Goal: Information Seeking & Learning: Learn about a topic

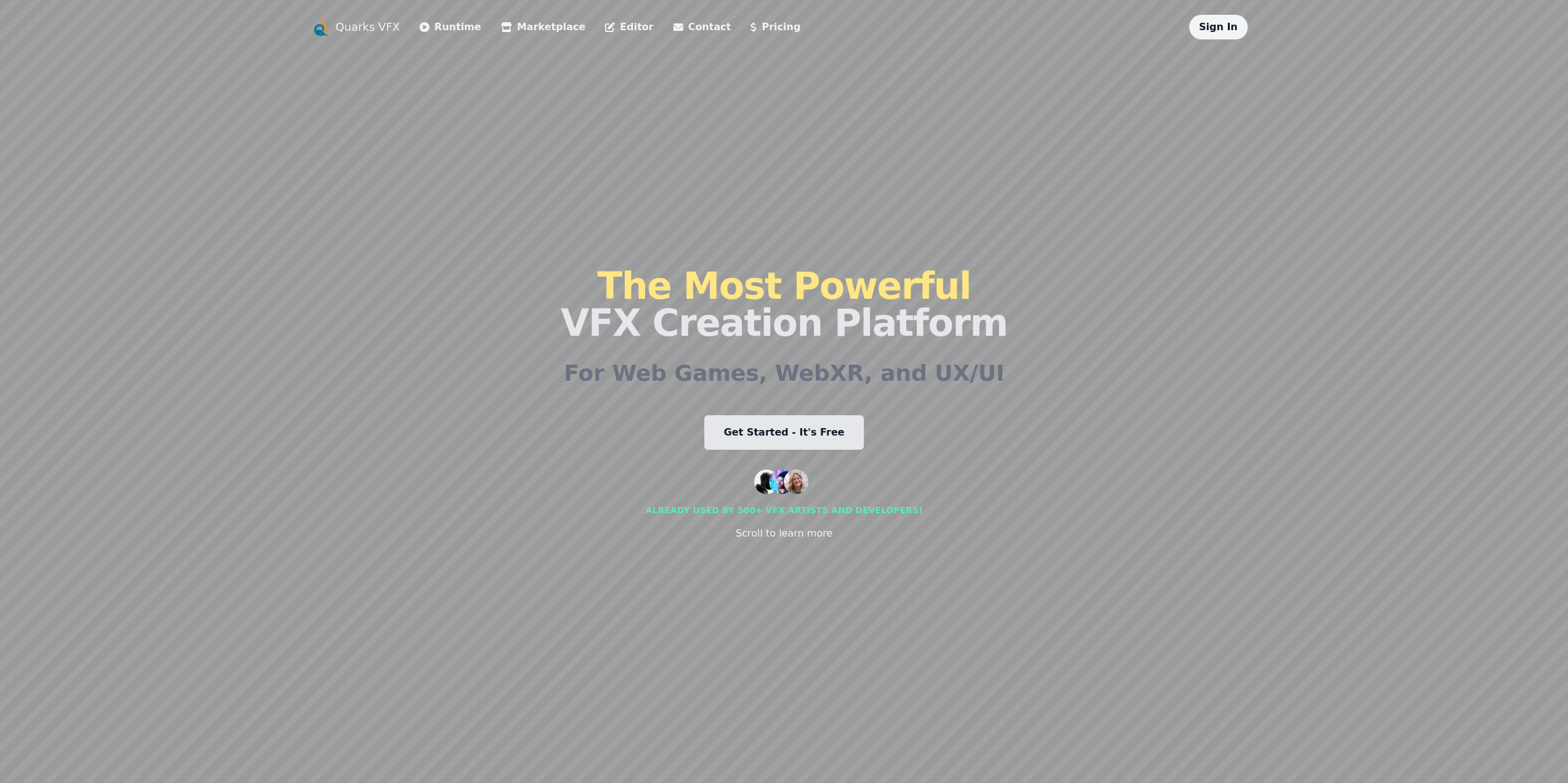
click at [419, 28] on icon at bounding box center [424, 27] width 10 height 10
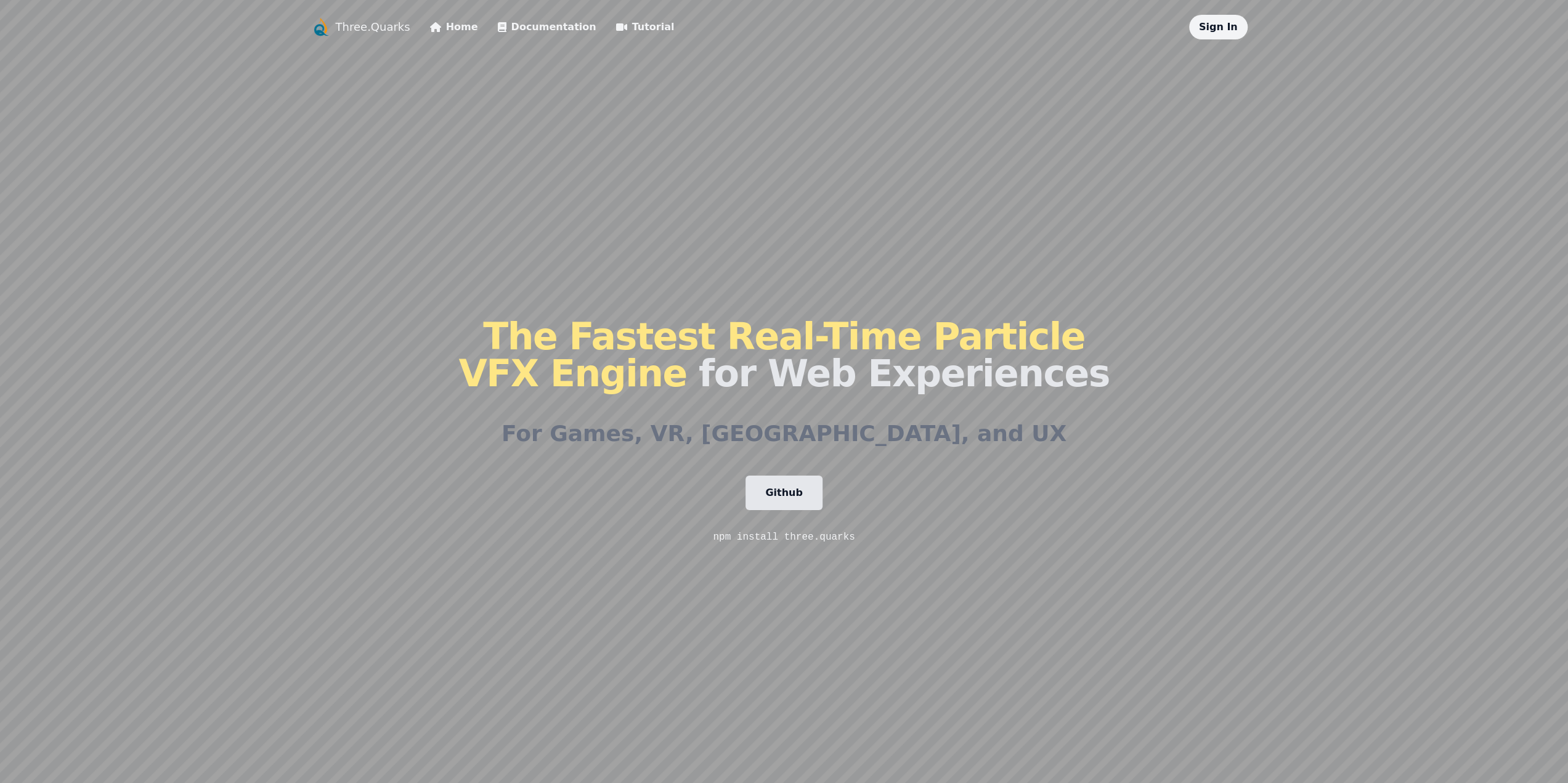
drag, startPoint x: 458, startPoint y: 137, endPoint x: 453, endPoint y: 123, distance: 14.9
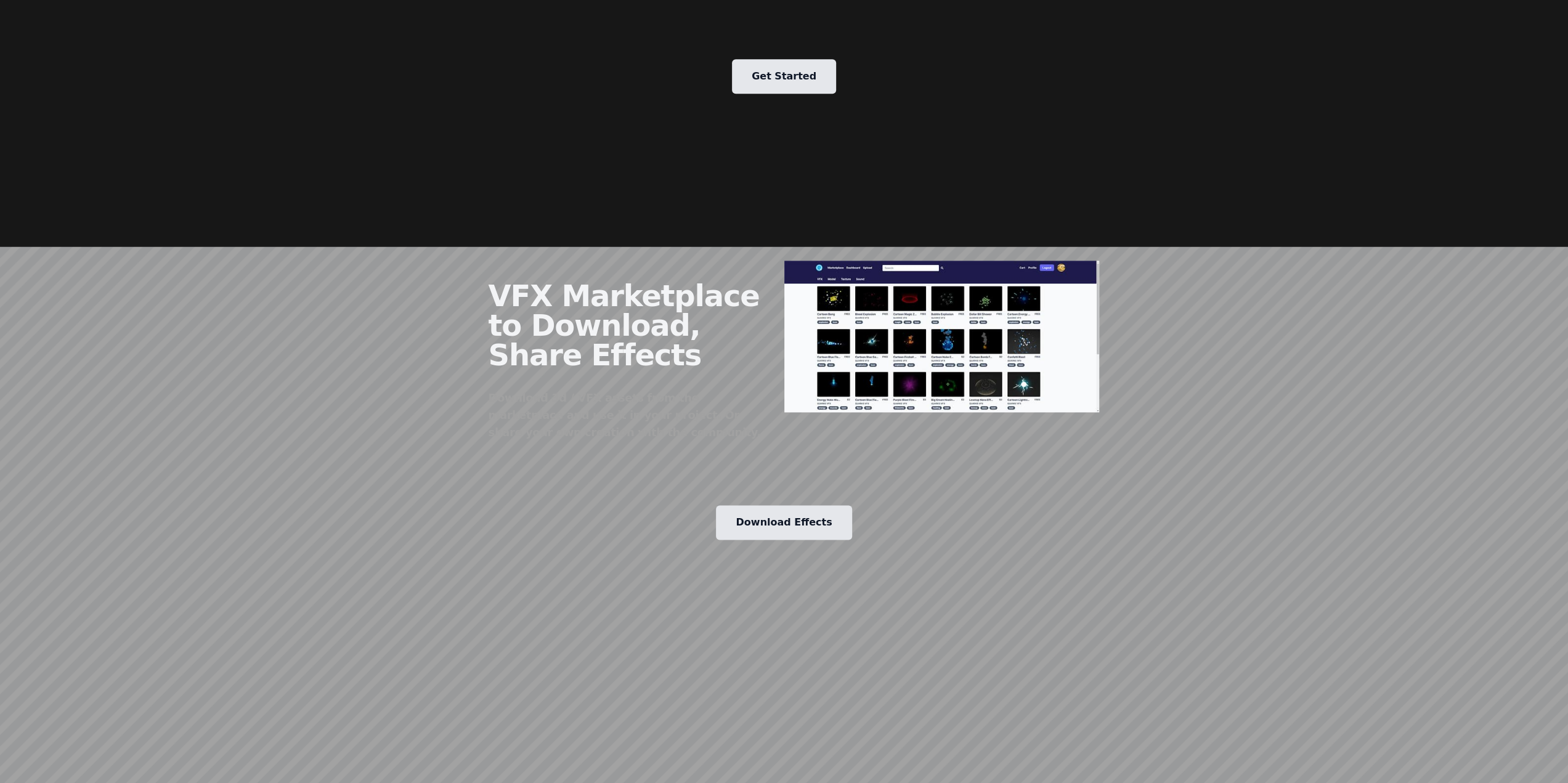
scroll to position [1848, 0]
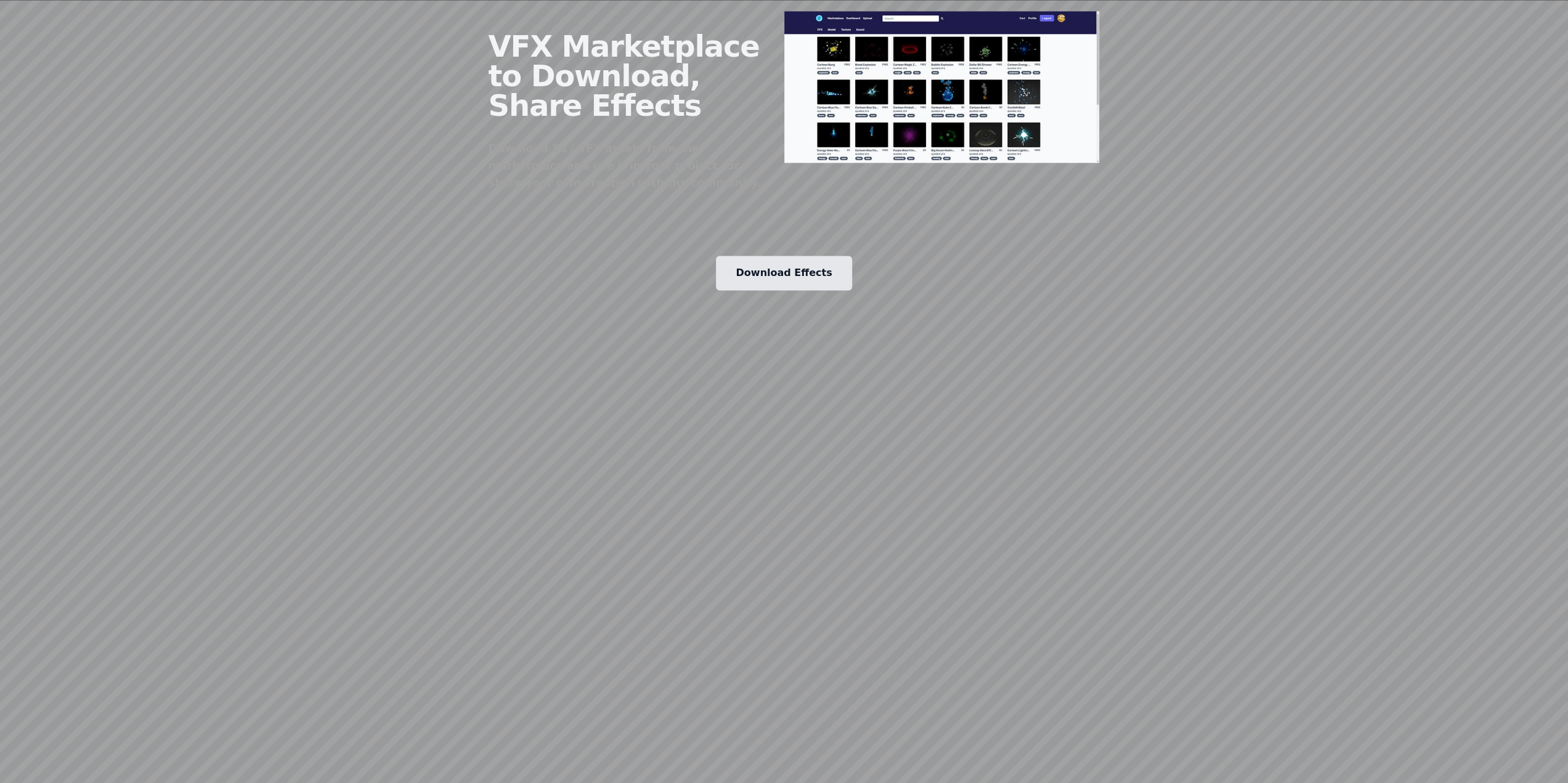
click at [765, 256] on link "Download Effects" at bounding box center [784, 273] width 136 height 35
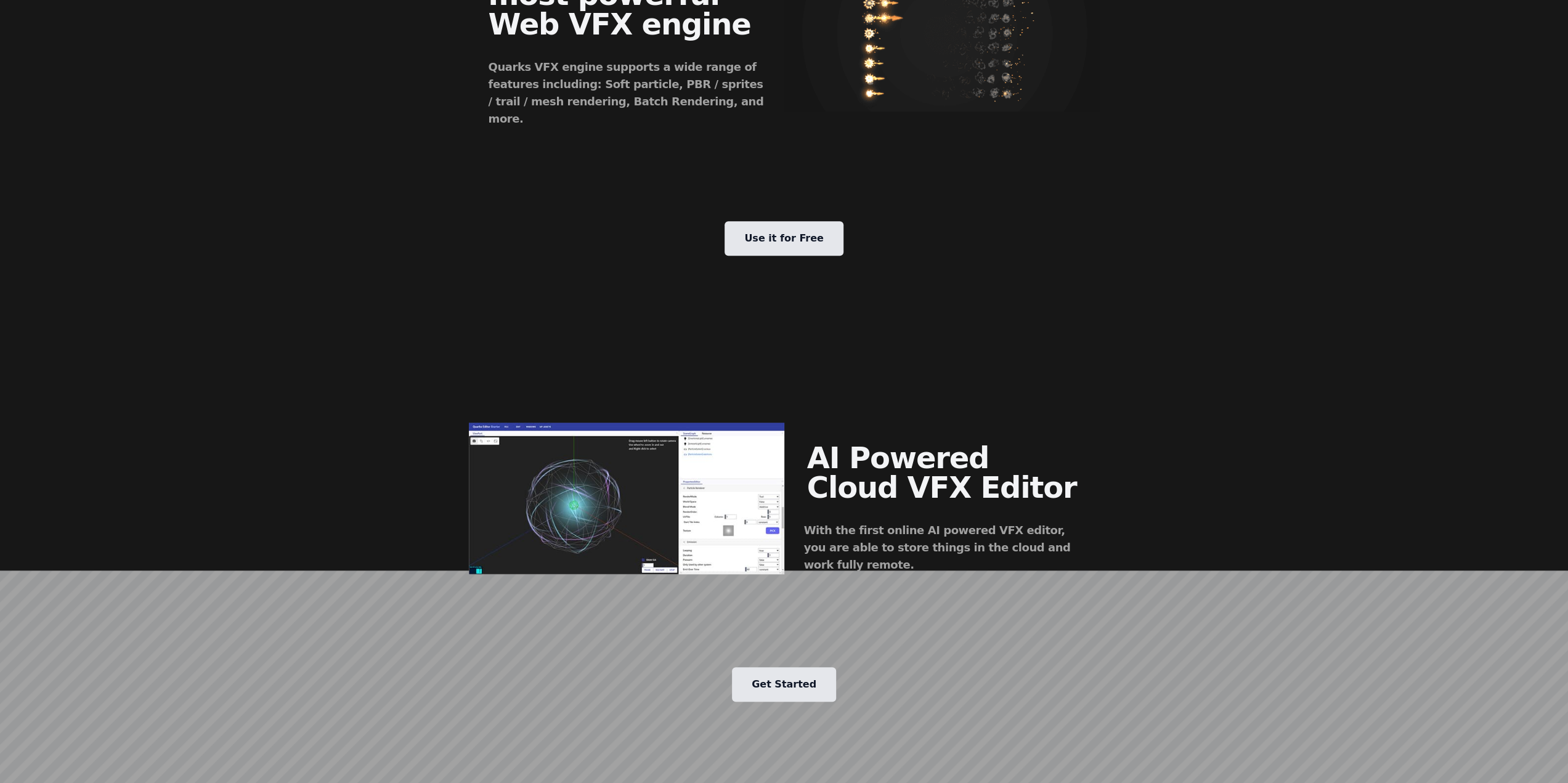
scroll to position [0, 0]
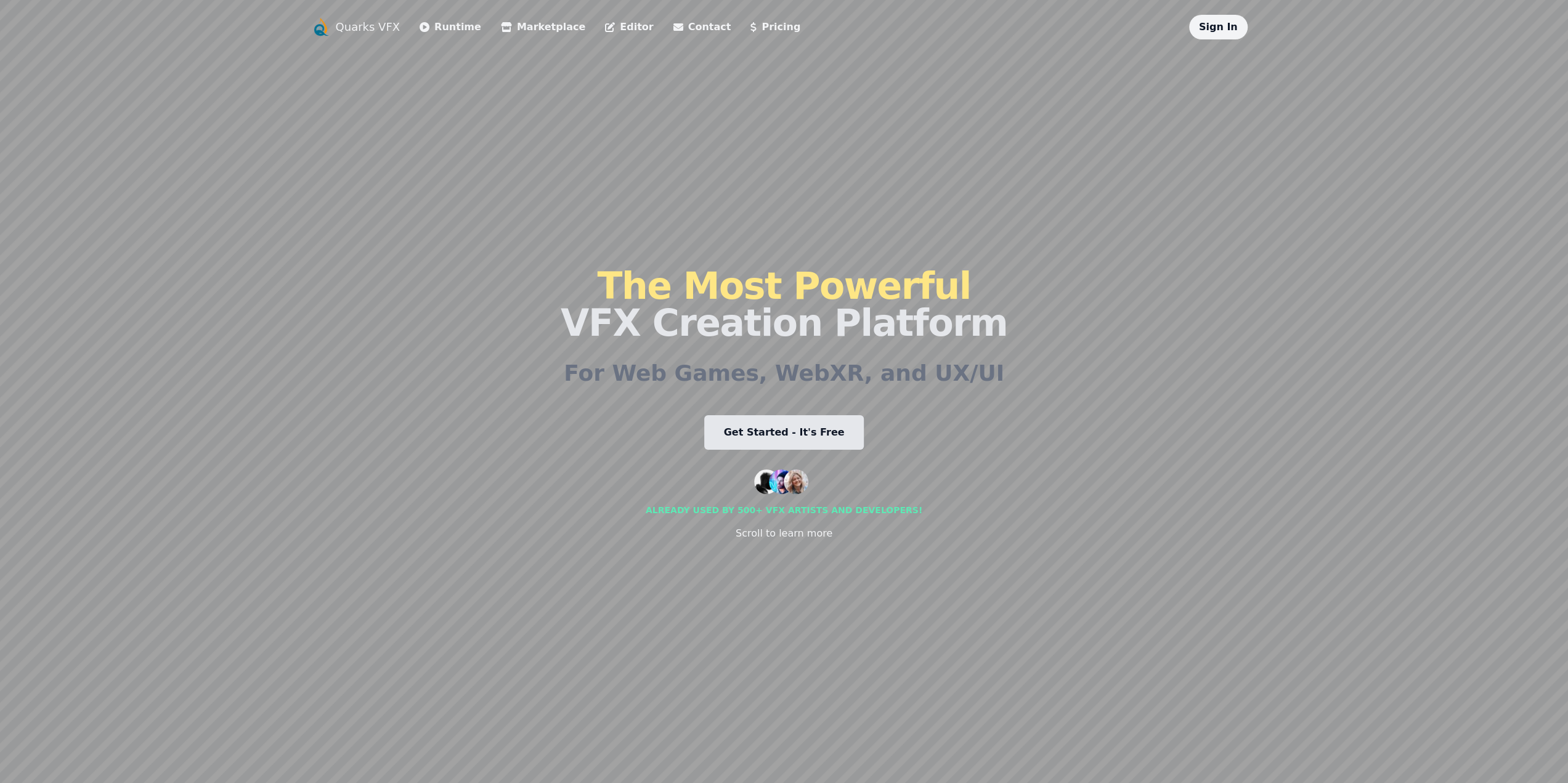
click at [348, 28] on link "Quarks VFX" at bounding box center [368, 27] width 65 height 17
click at [605, 29] on link "Editor" at bounding box center [629, 27] width 48 height 15
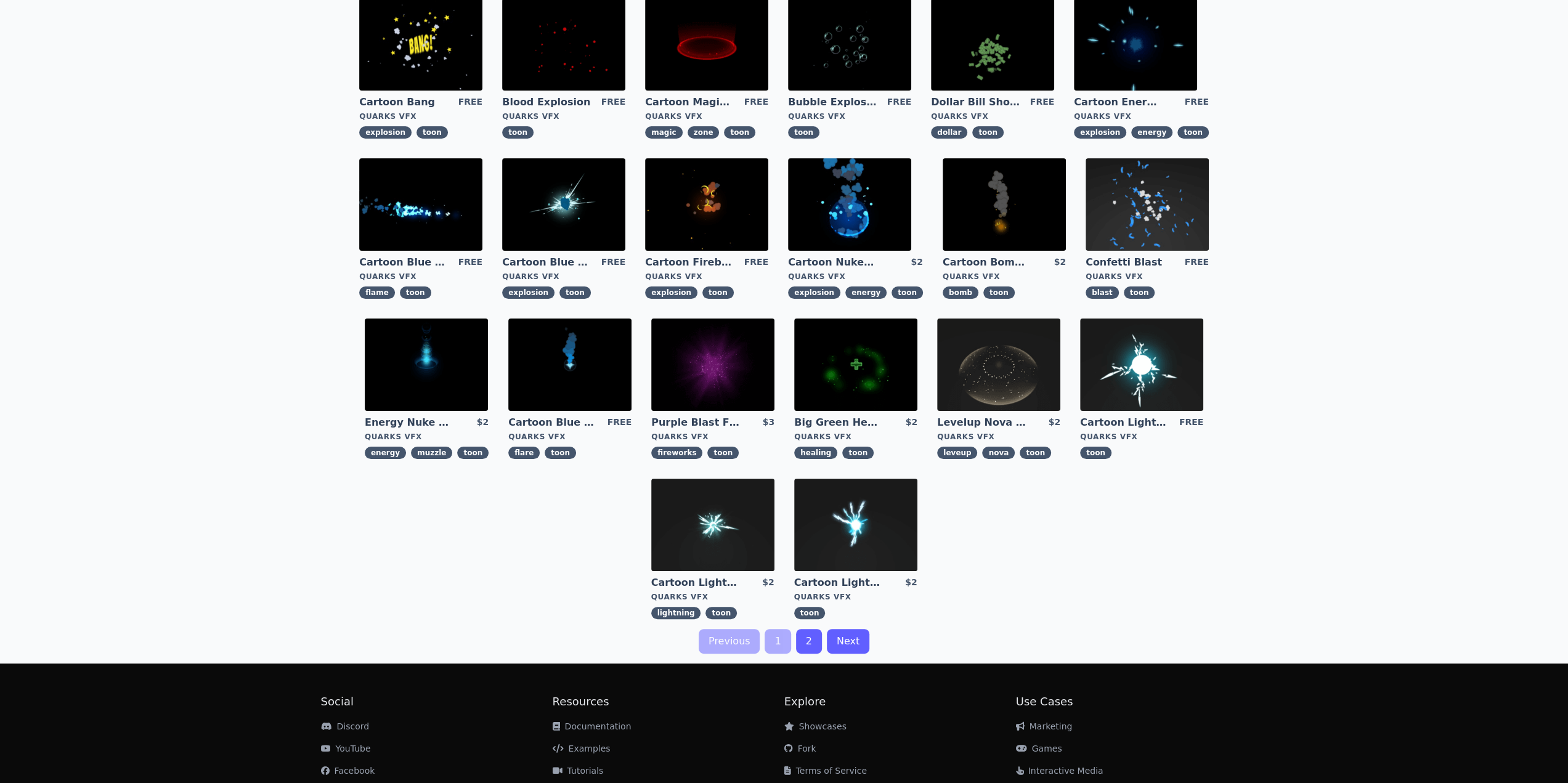
scroll to position [159, 0]
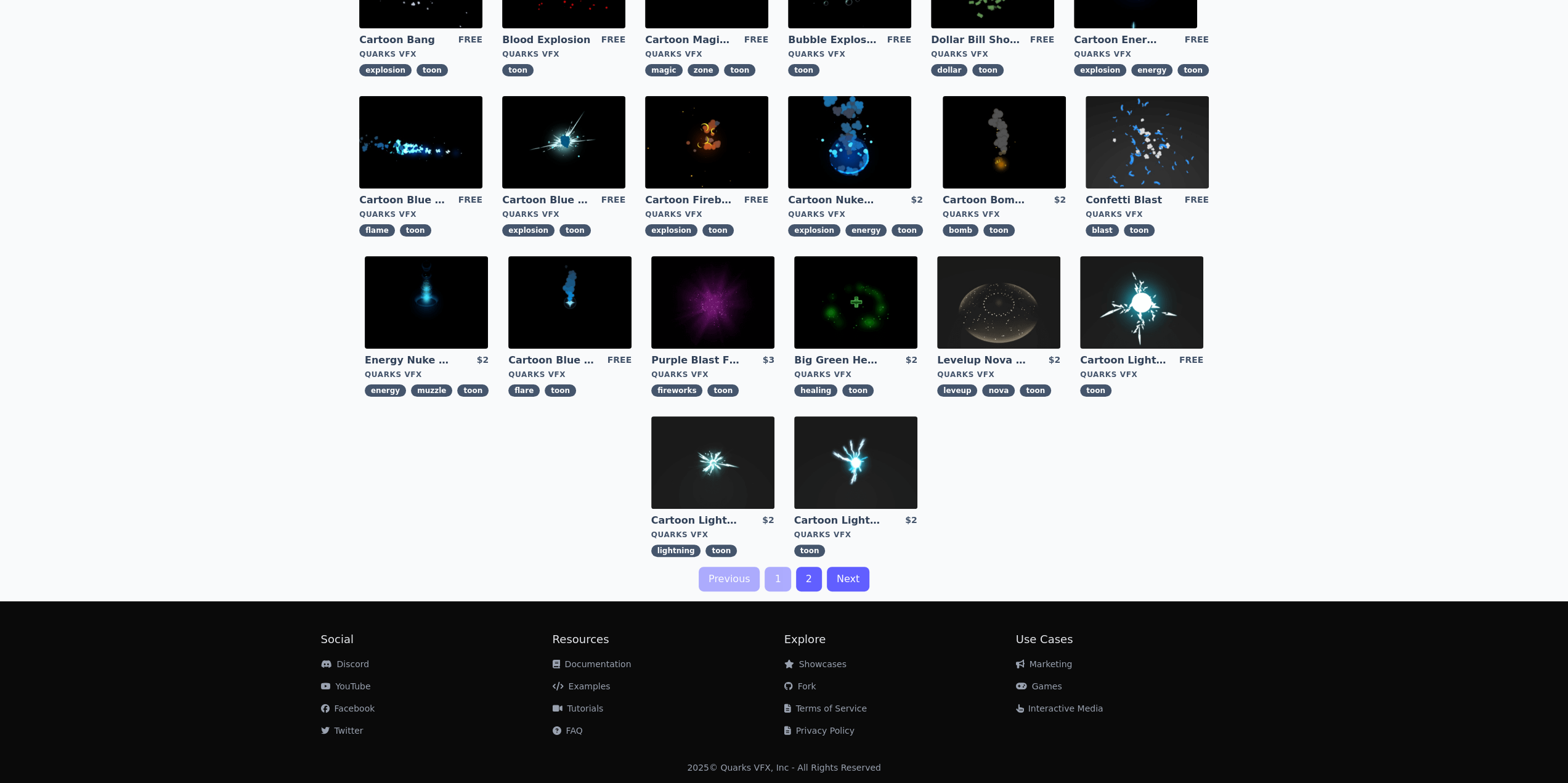
click at [806, 576] on link "2" at bounding box center [809, 580] width 26 height 25
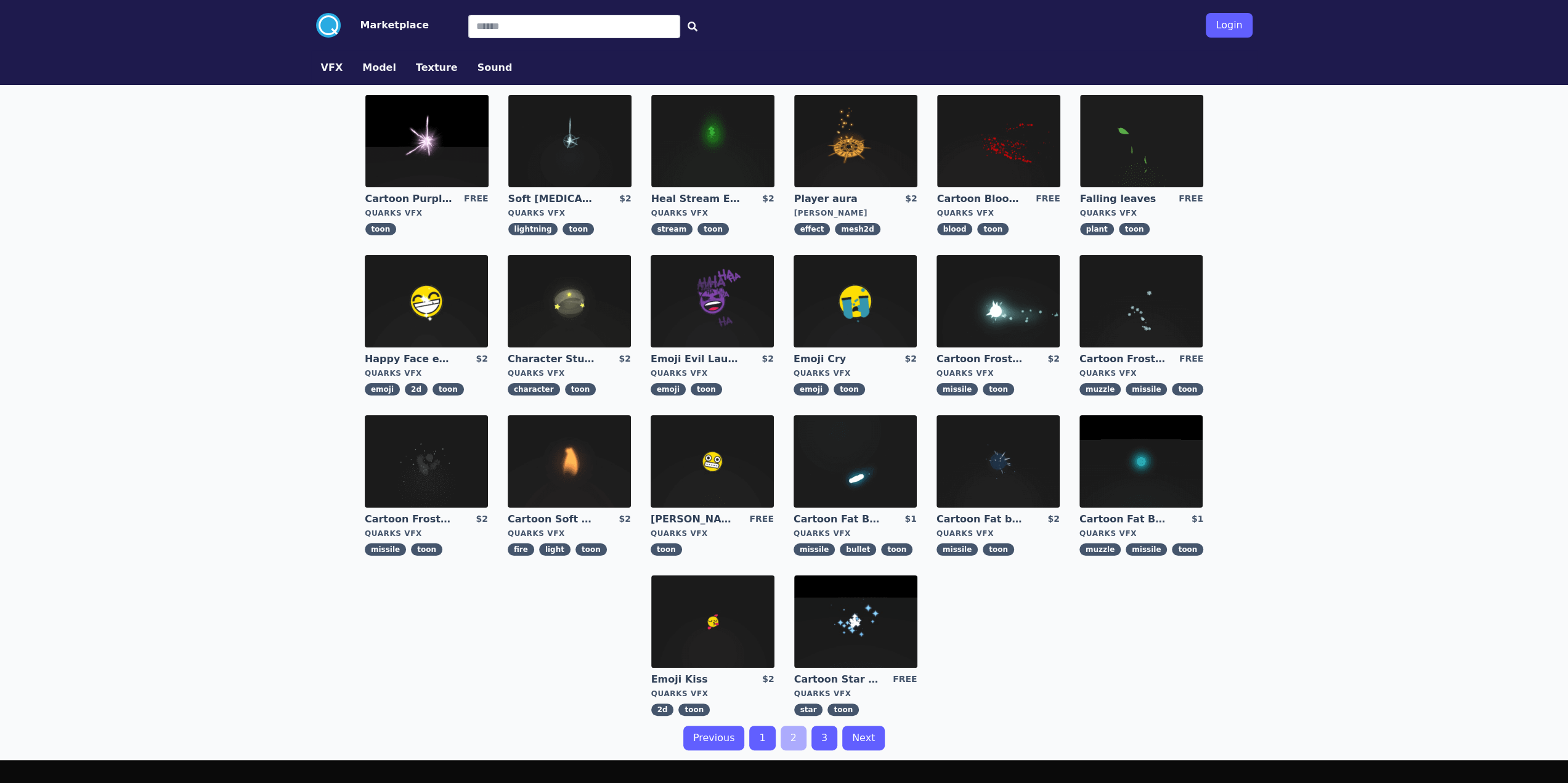
click at [574, 125] on img at bounding box center [570, 141] width 123 height 93
click at [862, 453] on img at bounding box center [855, 461] width 123 height 93
click at [430, 148] on img at bounding box center [427, 141] width 123 height 93
click at [757, 133] on img at bounding box center [713, 141] width 123 height 93
click at [459, 447] on img at bounding box center [427, 461] width 123 height 93
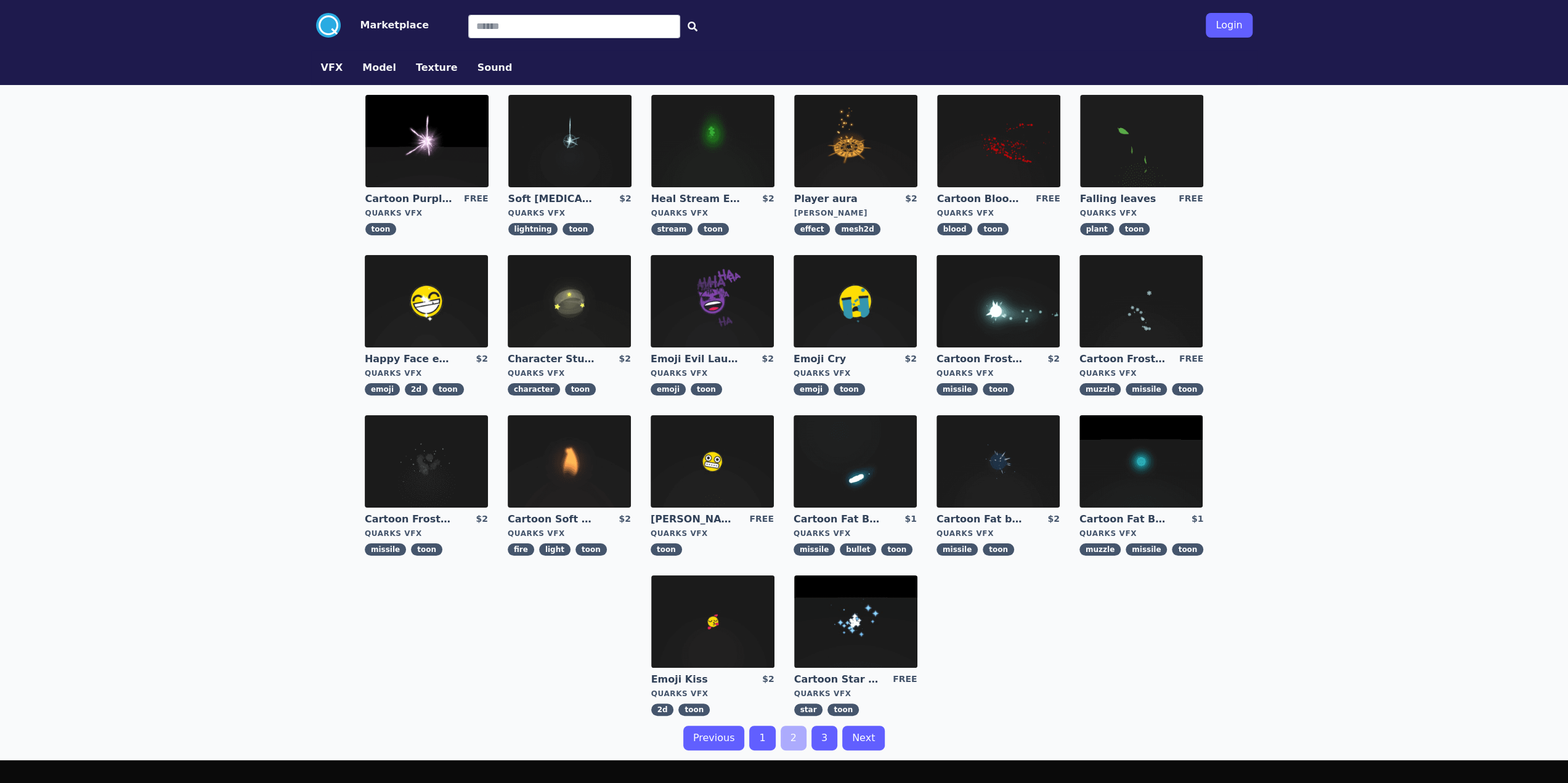
click at [1119, 336] on img at bounding box center [1141, 301] width 123 height 93
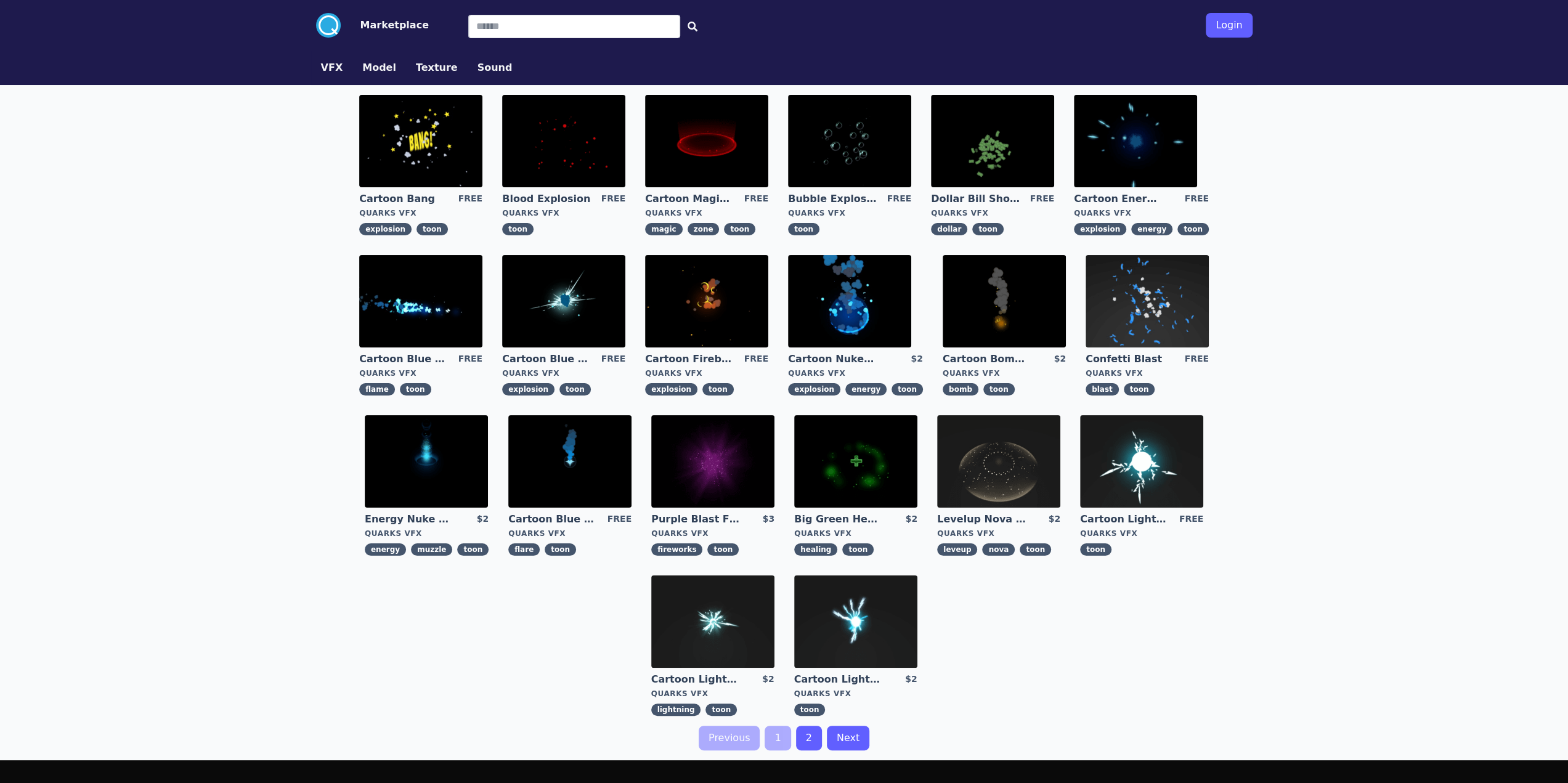
scroll to position [26, 0]
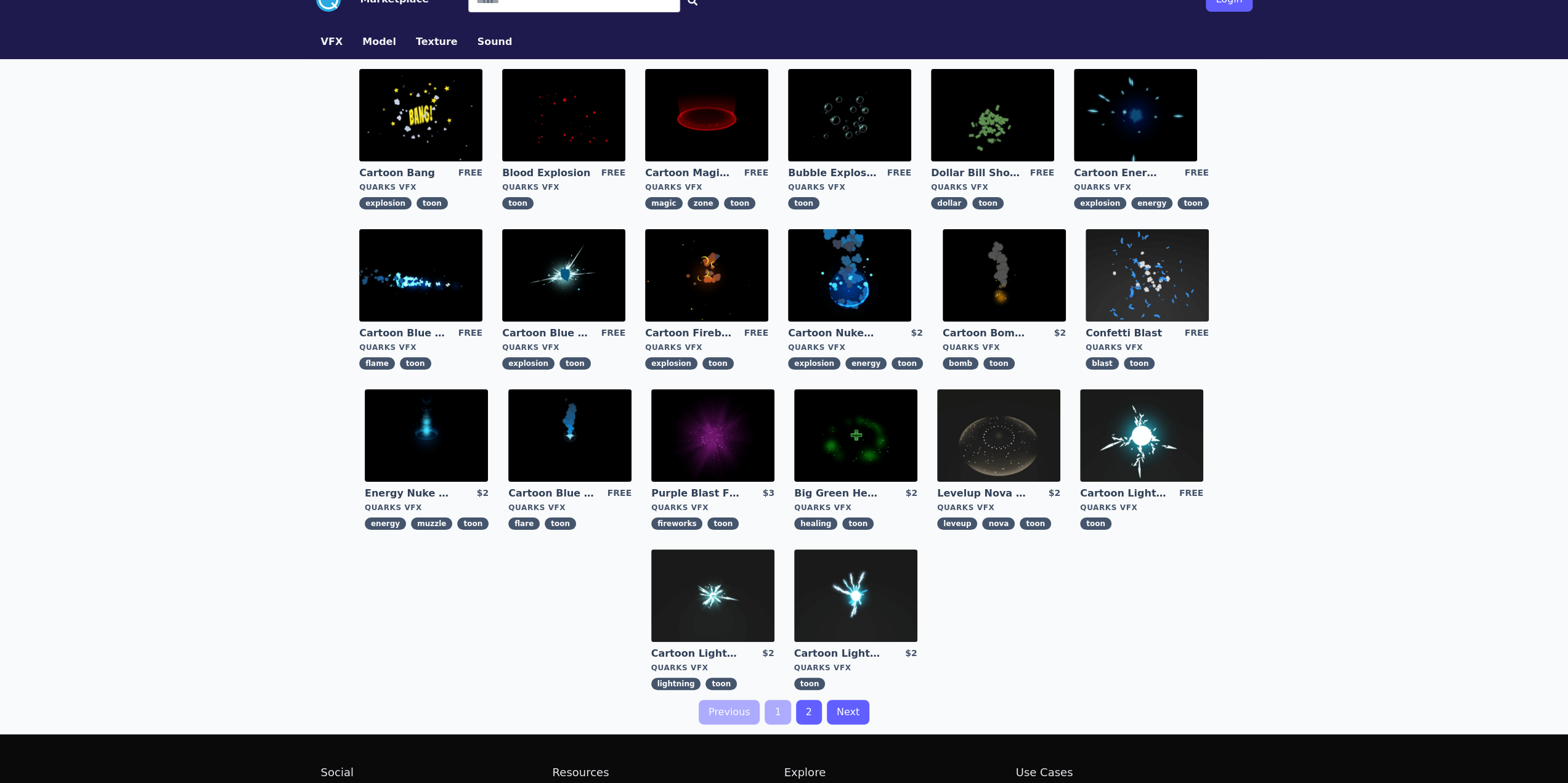
click at [435, 255] on img at bounding box center [421, 275] width 123 height 93
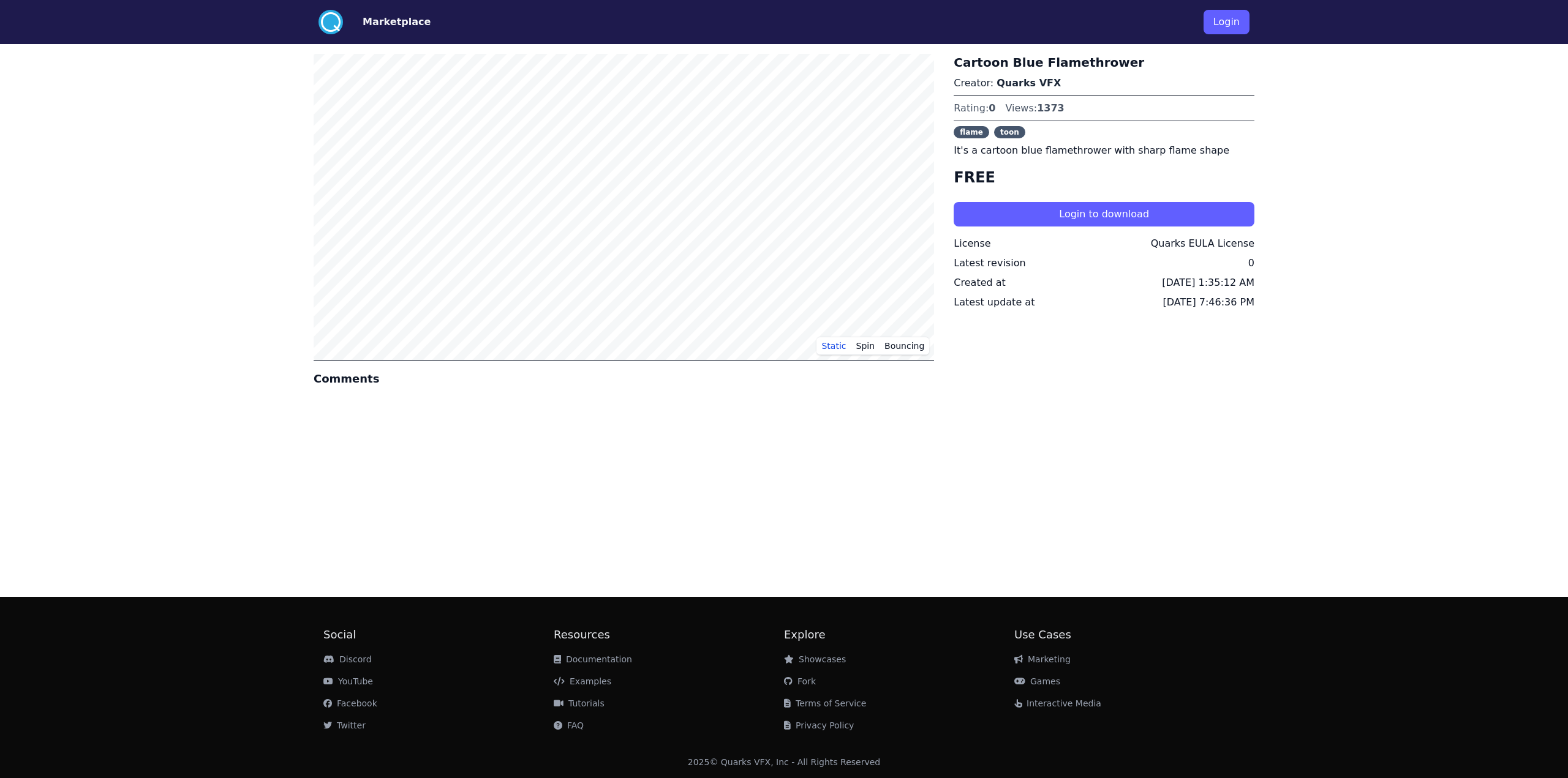
click at [780, 423] on div "Static Spin Bouncing Comments Cartoon Blue Flamethrower Creator: Quarks VFX Rat…" at bounding box center [784, 316] width 941 height 543
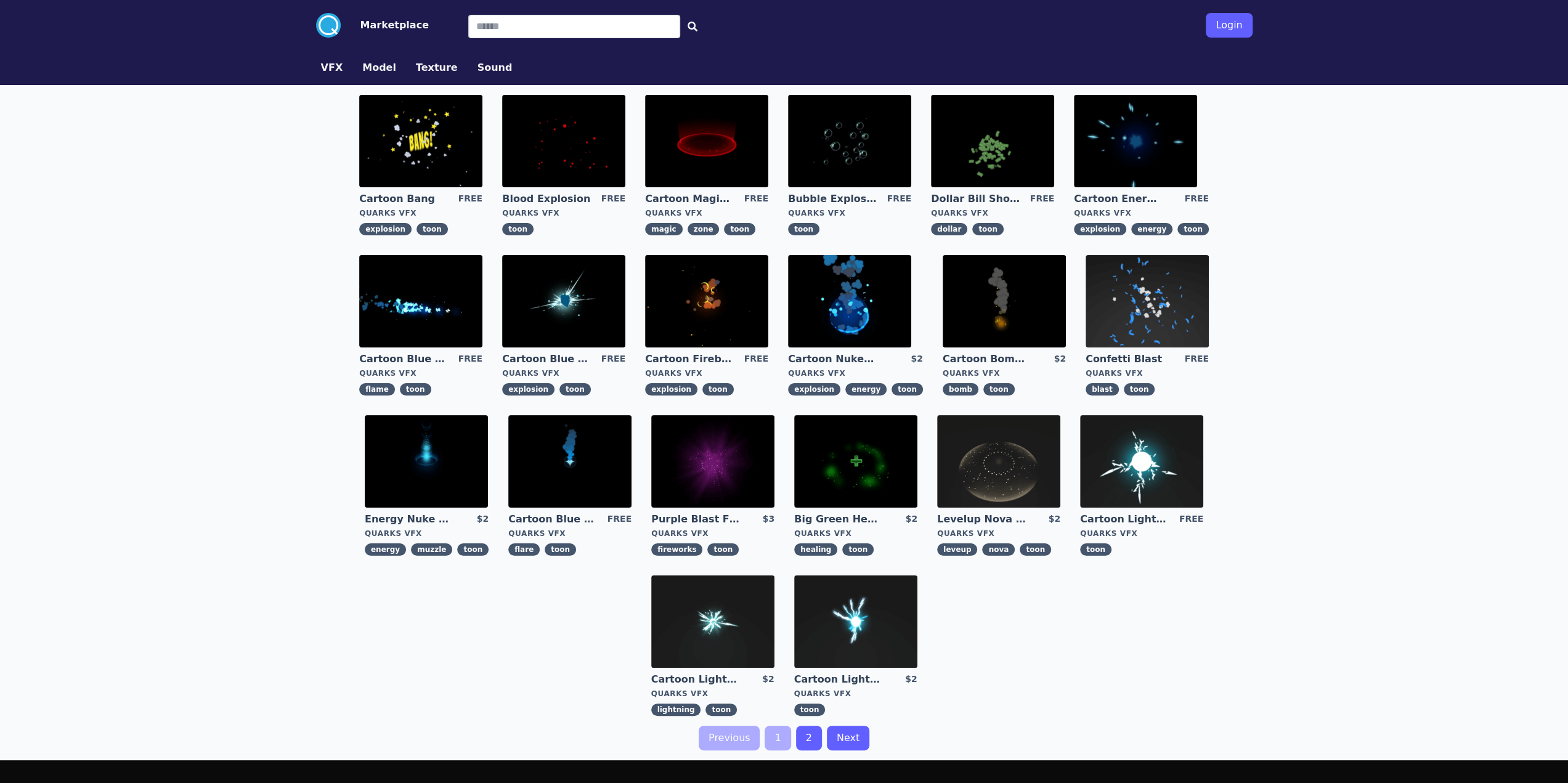
click at [414, 454] on img at bounding box center [427, 461] width 123 height 93
click at [601, 434] on img at bounding box center [570, 461] width 123 height 93
click at [740, 450] on img at bounding box center [713, 461] width 123 height 93
click at [500, 30] on input "Search" at bounding box center [574, 27] width 212 height 24
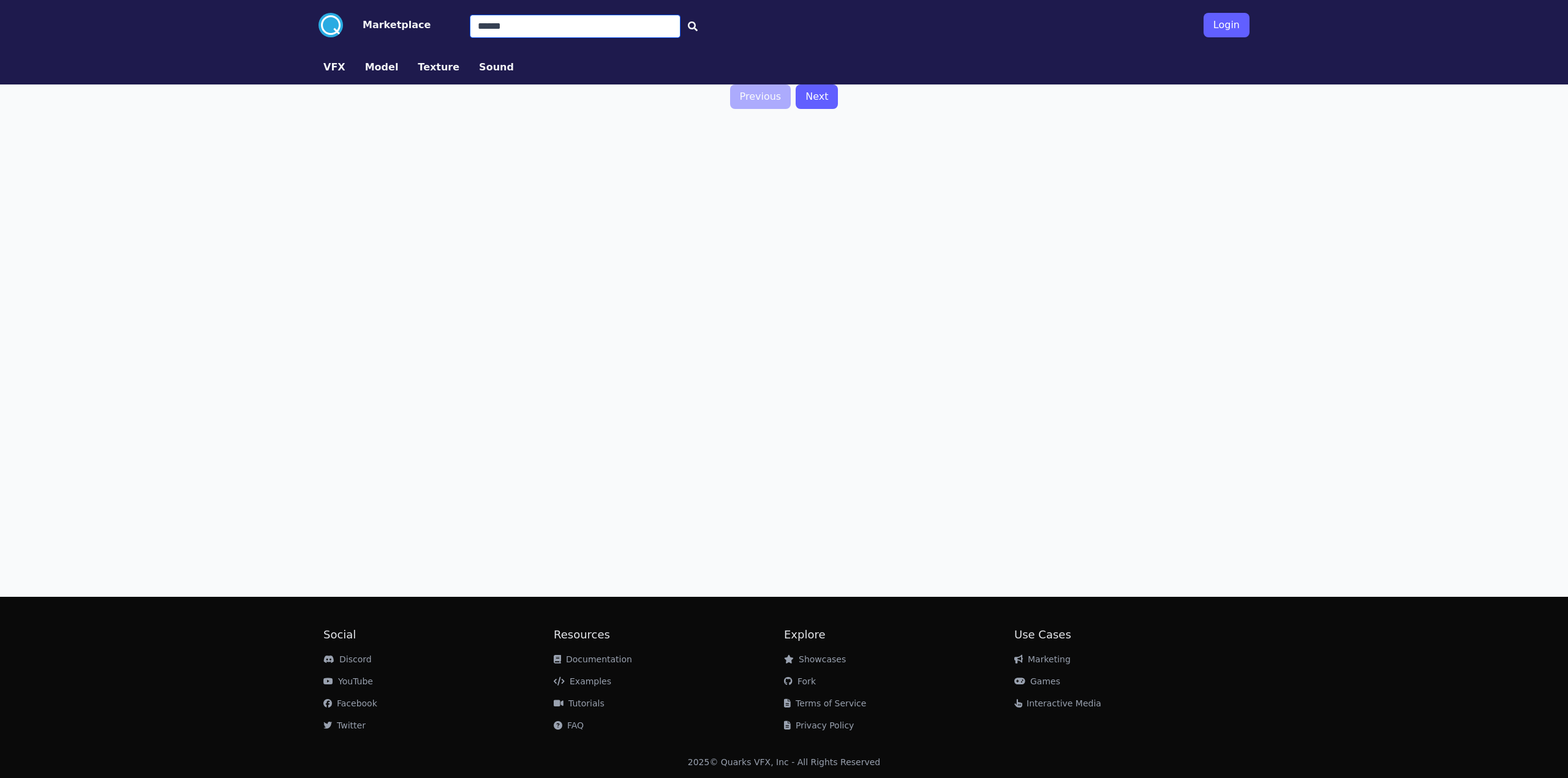
click at [515, 30] on input "******" at bounding box center [575, 27] width 211 height 23
click at [526, 31] on input "********" at bounding box center [575, 27] width 211 height 23
type input "****"
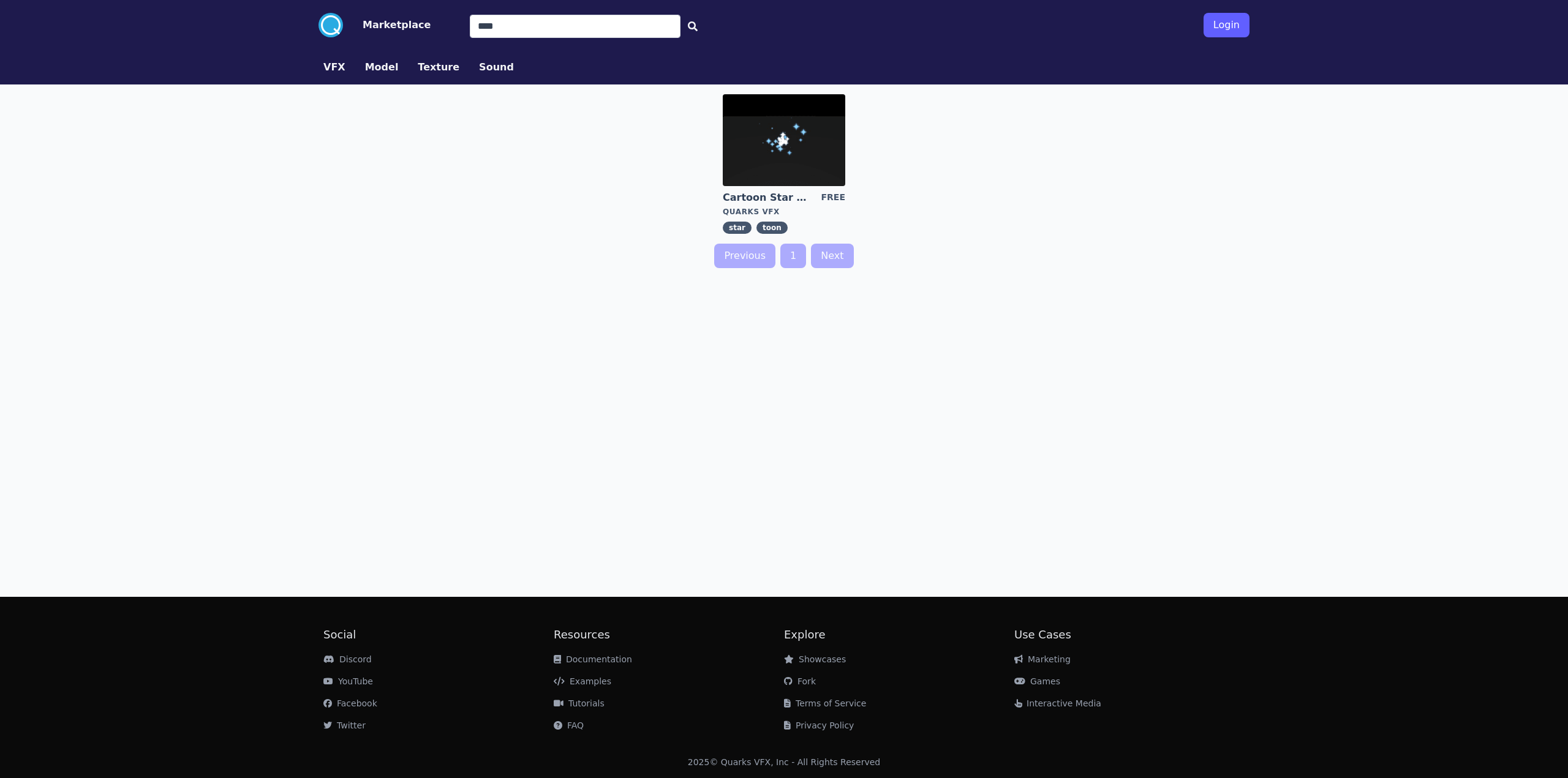
click at [797, 124] on img at bounding box center [784, 140] width 123 height 92
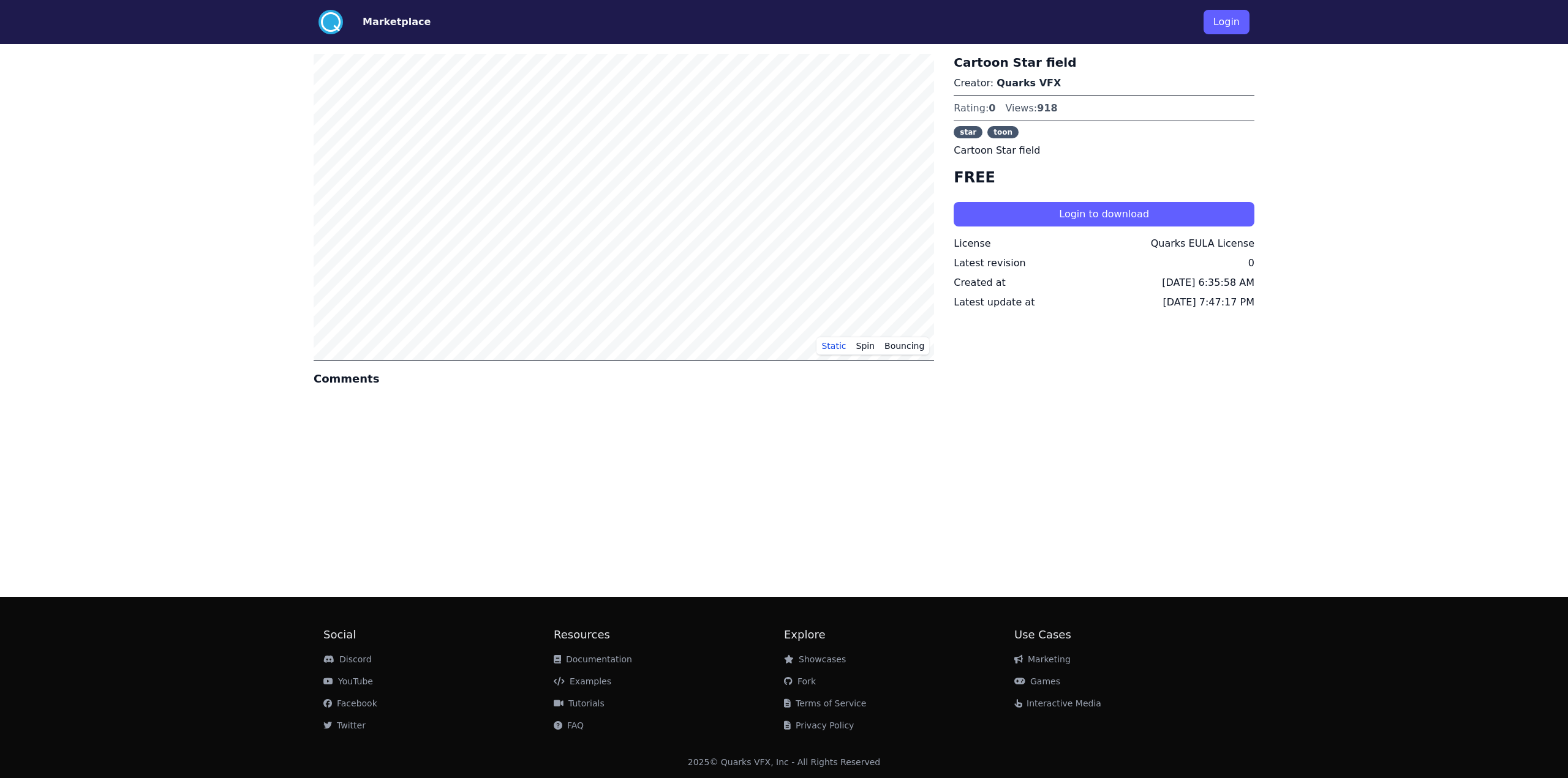
click at [647, 402] on div at bounding box center [624, 402] width 621 height 10
click at [870, 348] on button "Spin" at bounding box center [866, 346] width 29 height 18
click at [906, 348] on button "Bouncing" at bounding box center [904, 346] width 50 height 18
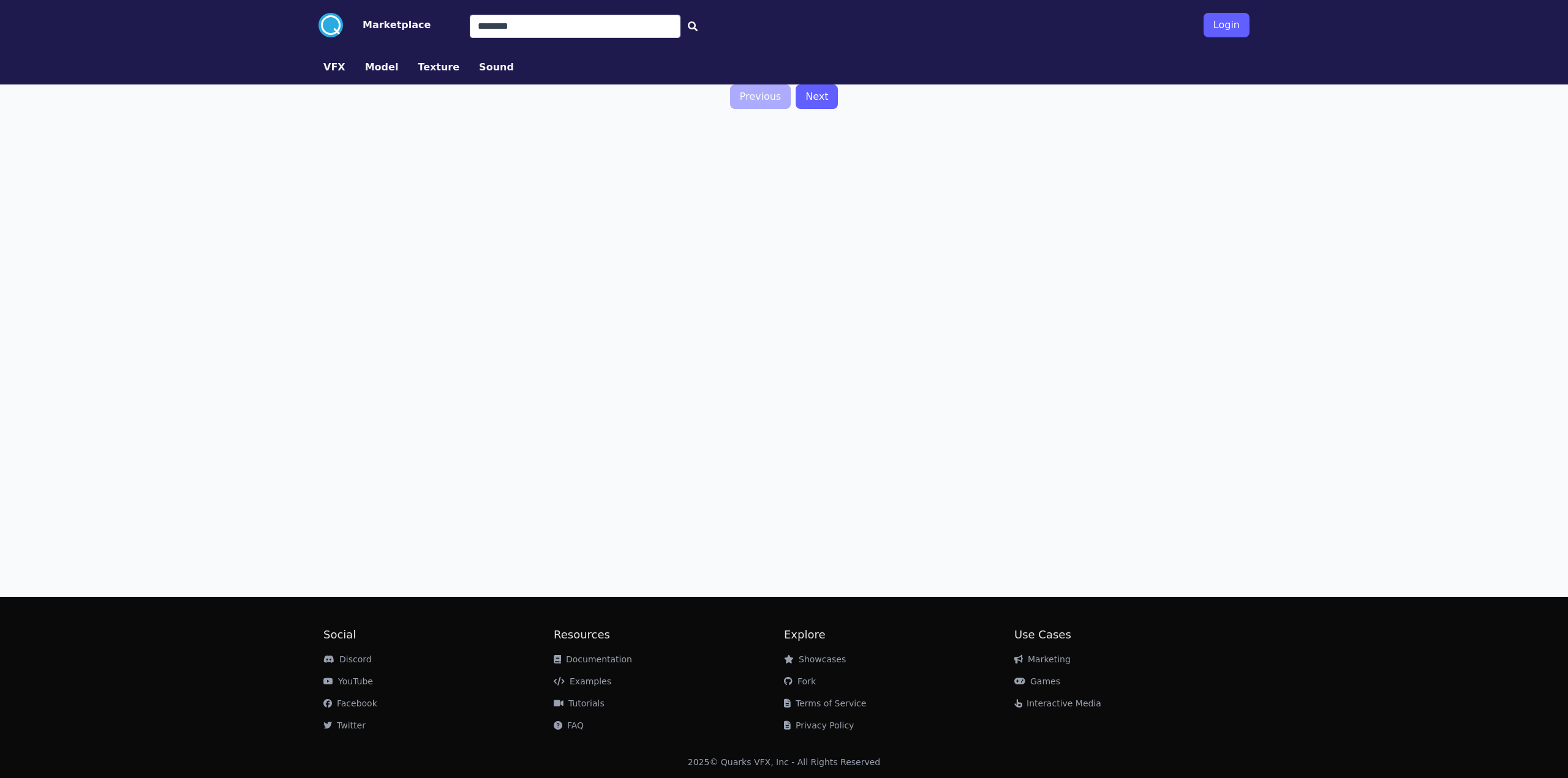
type input "******"
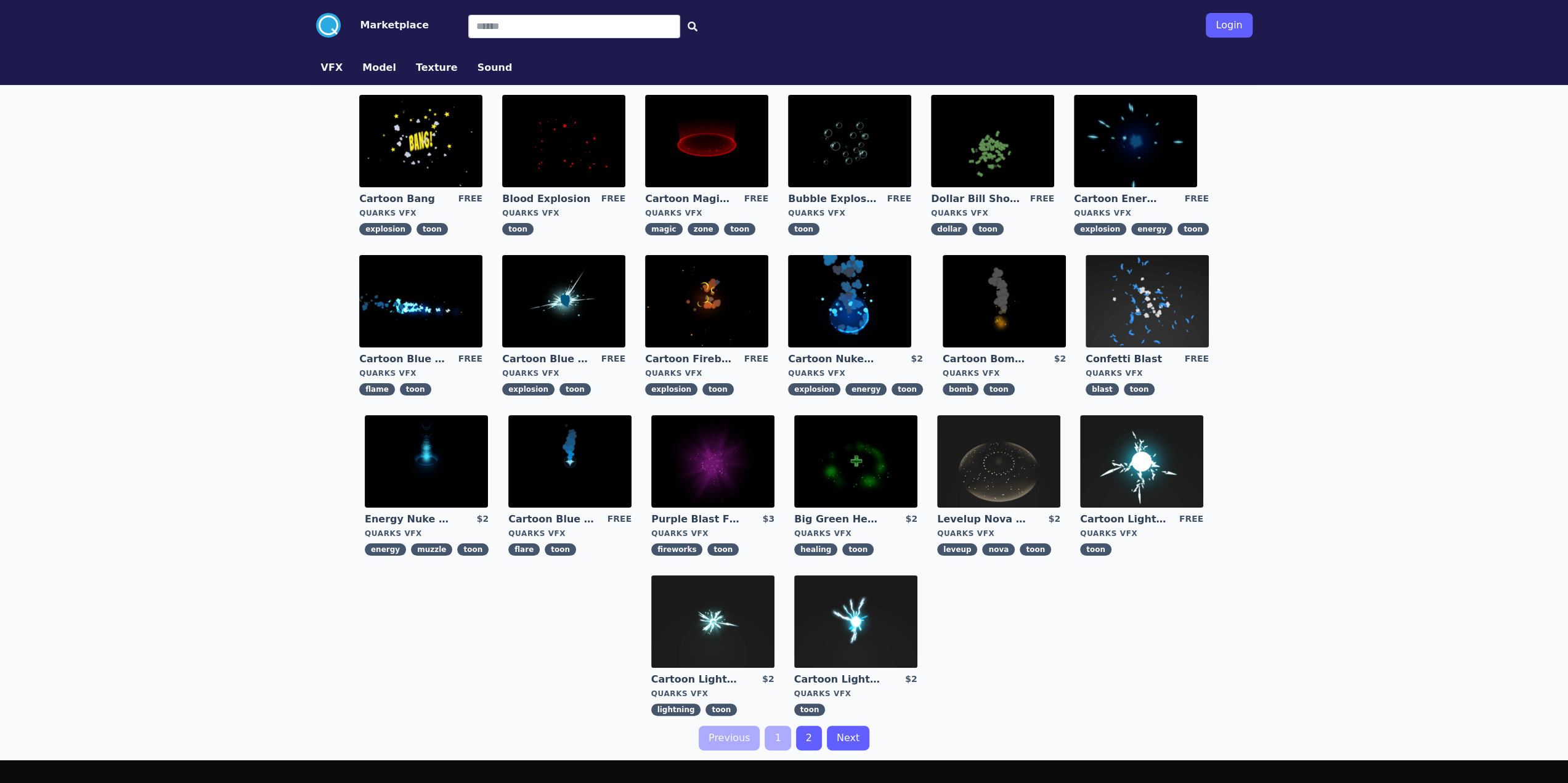
click at [356, 68] on link "Model" at bounding box center [379, 68] width 54 height 15
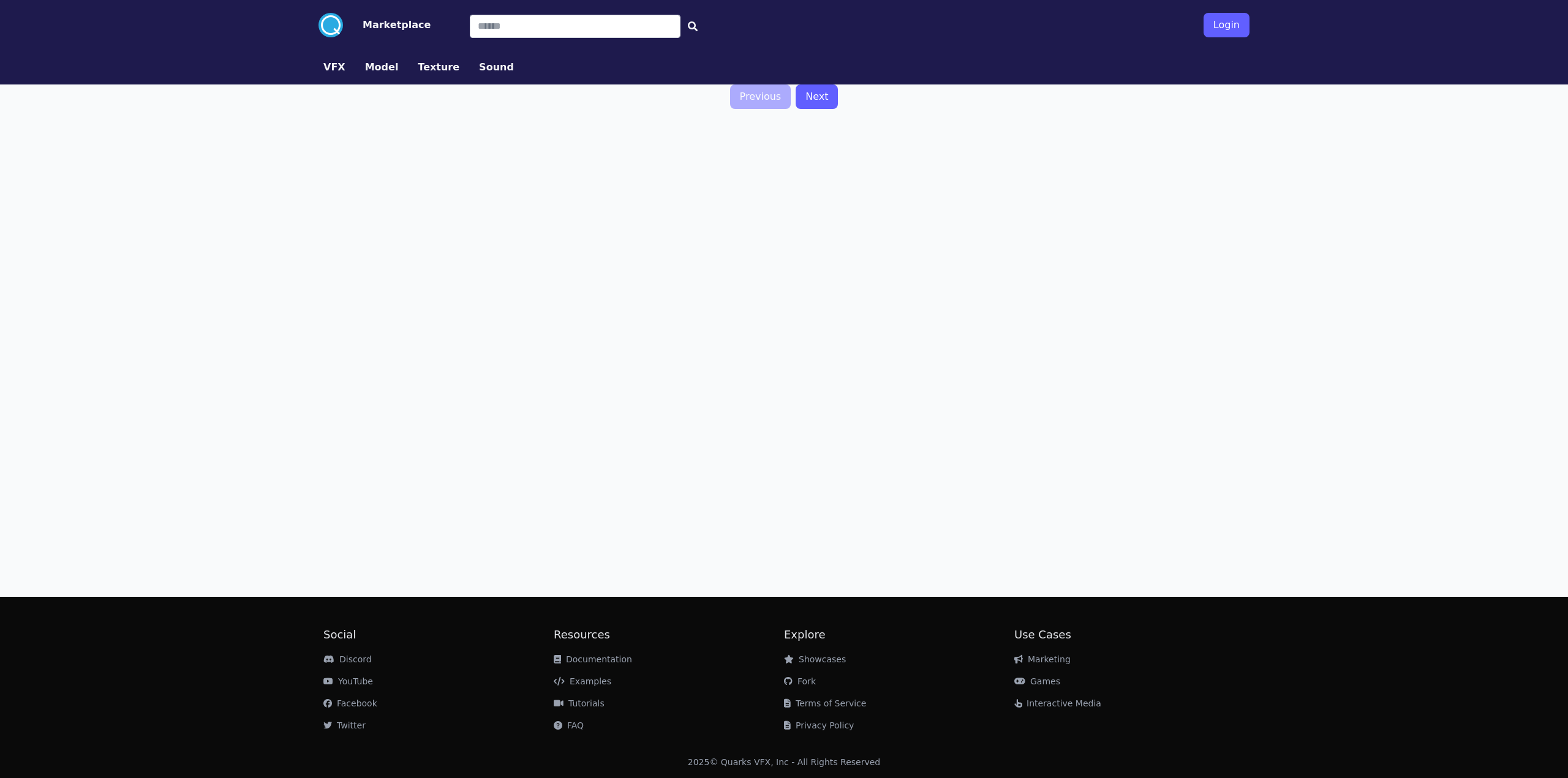
click at [418, 70] on button "Texture" at bounding box center [438, 67] width 42 height 15
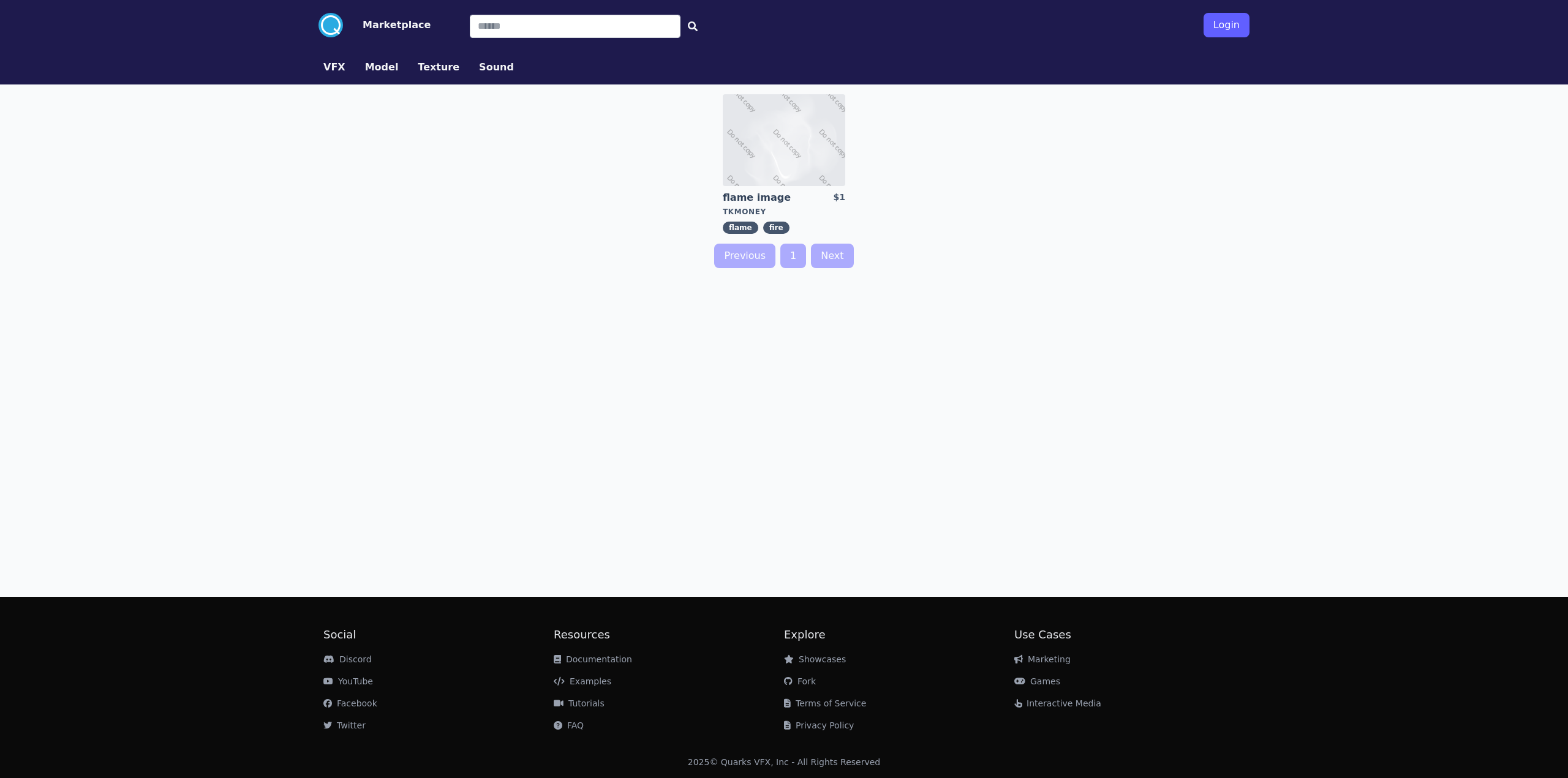
click at [479, 68] on button "Sound" at bounding box center [497, 67] width 35 height 15
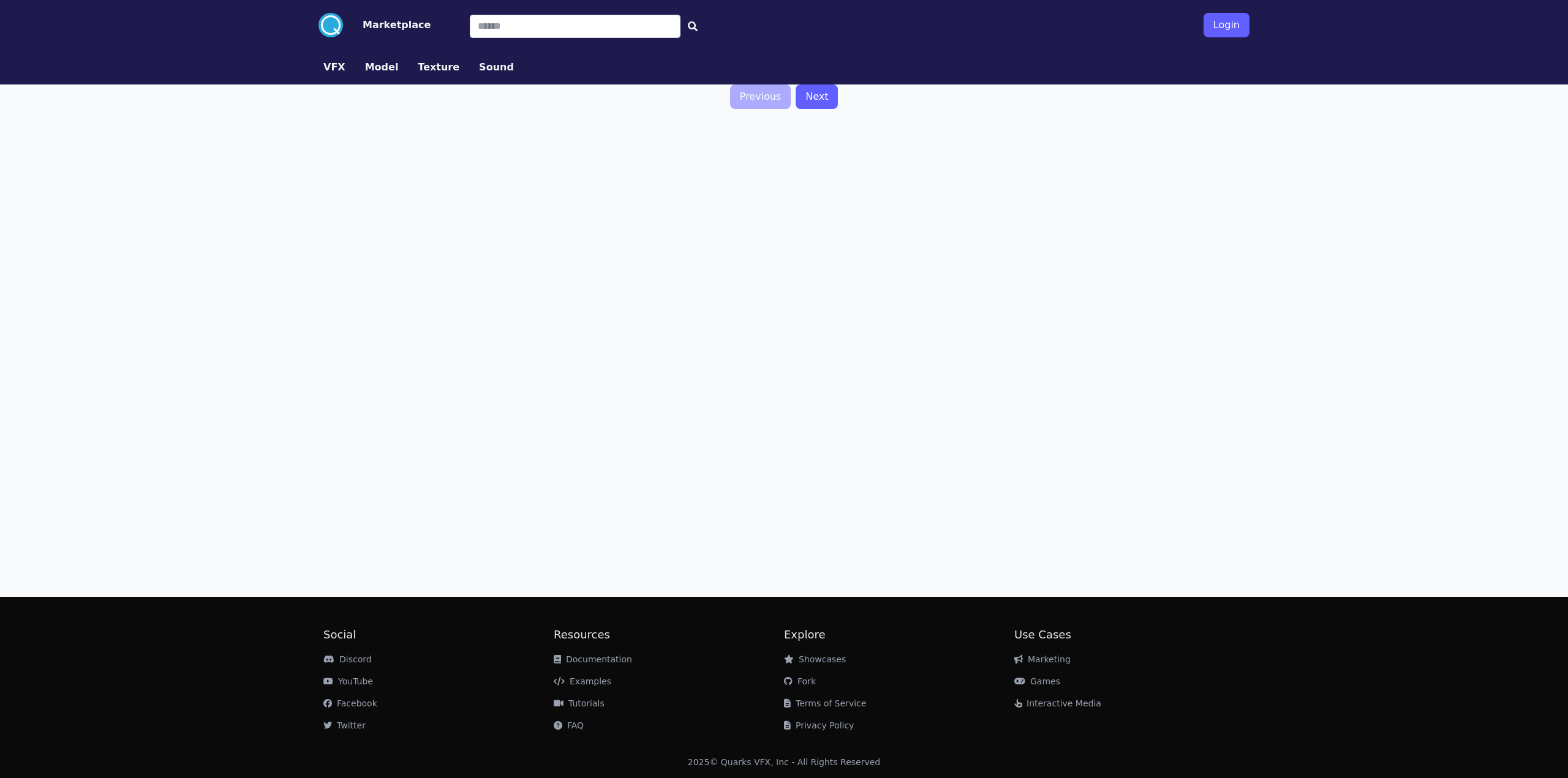
click at [386, 73] on button "Model" at bounding box center [382, 67] width 34 height 15
click at [328, 70] on button "VFX" at bounding box center [335, 67] width 22 height 15
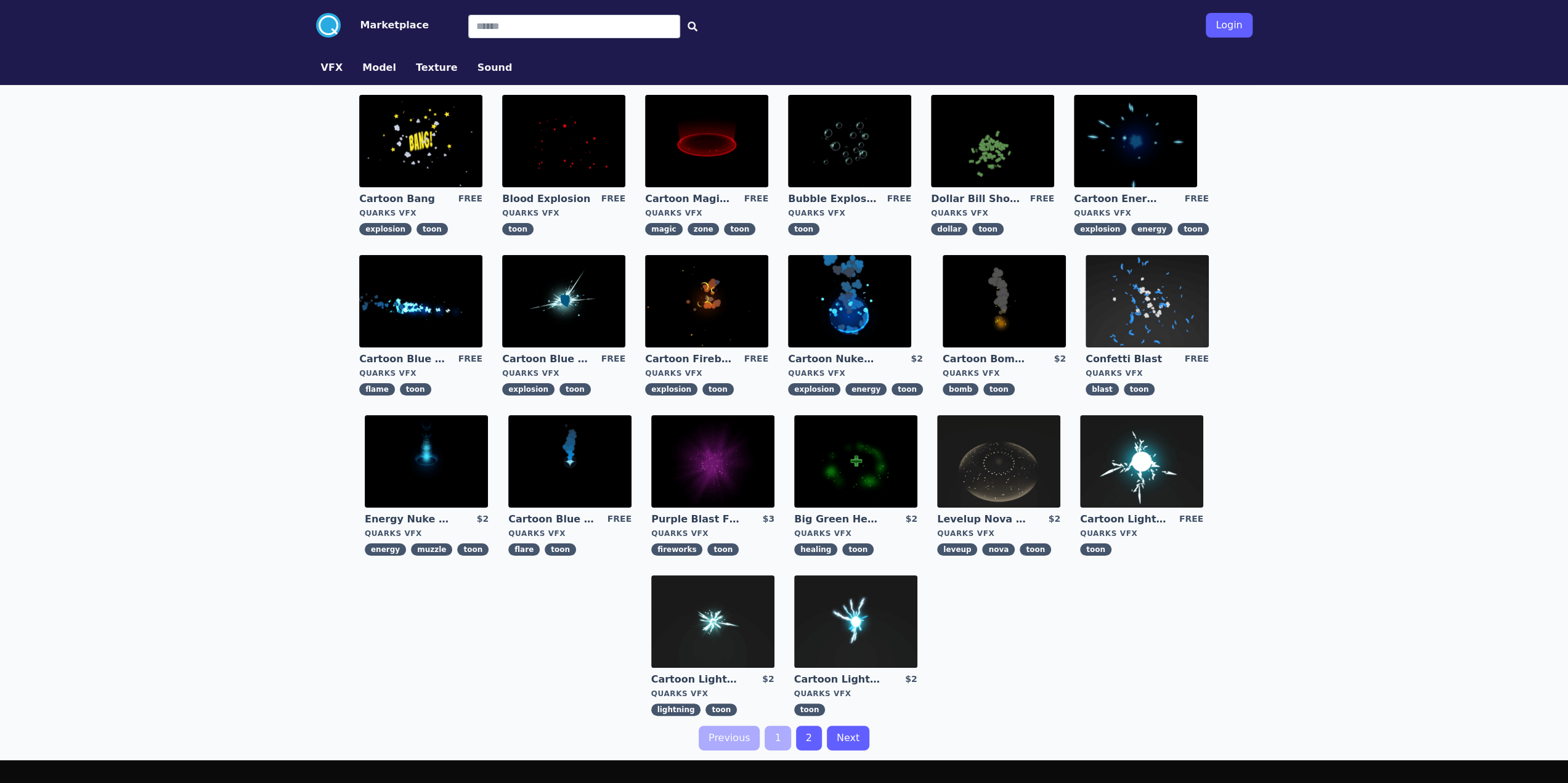
click at [378, 33] on nav ".cls-1{fill:#fff;}.cls-2{fill:#29abe2;} Marketplace" at bounding box center [373, 26] width 113 height 25
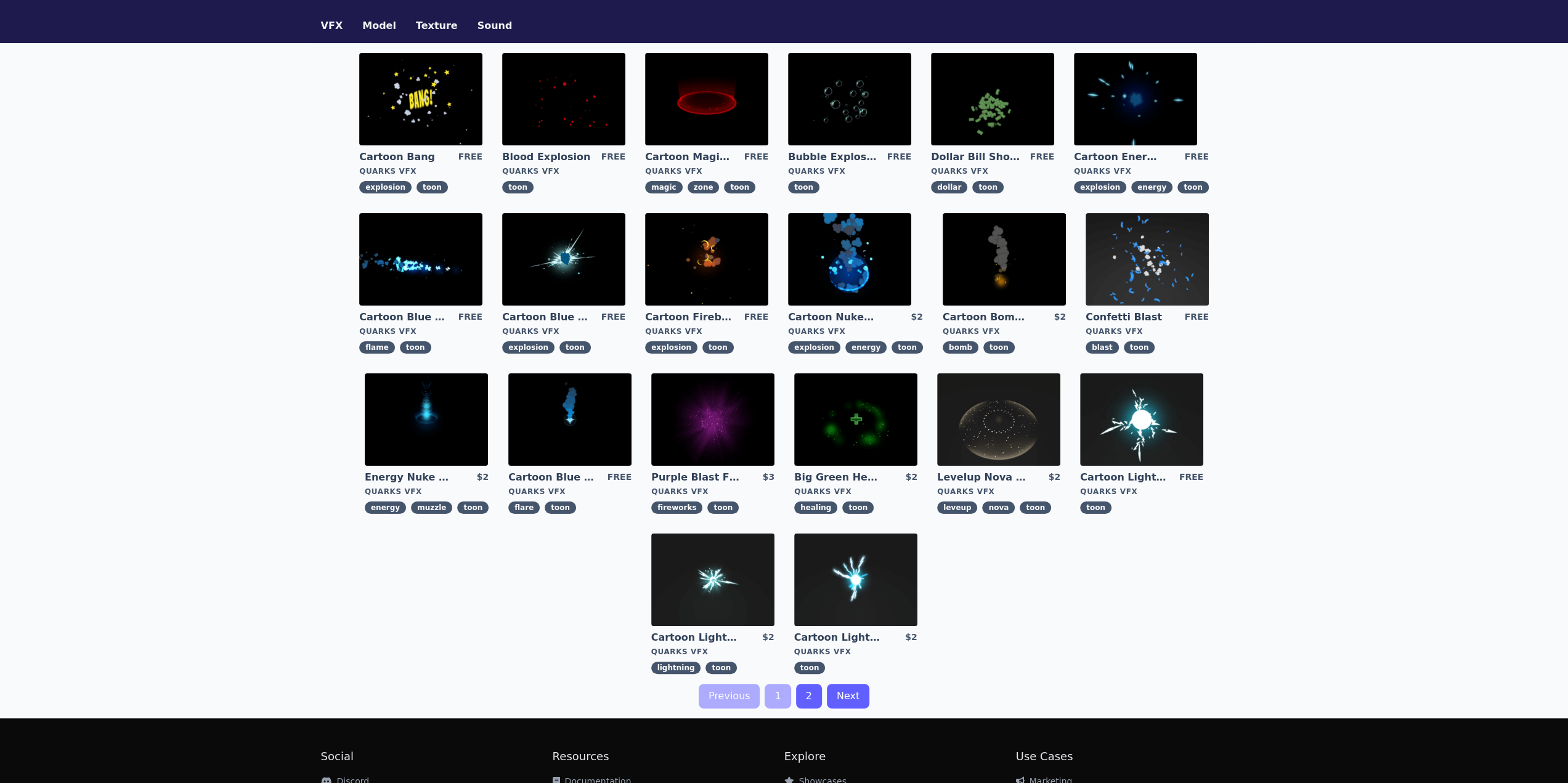
scroll to position [159, 0]
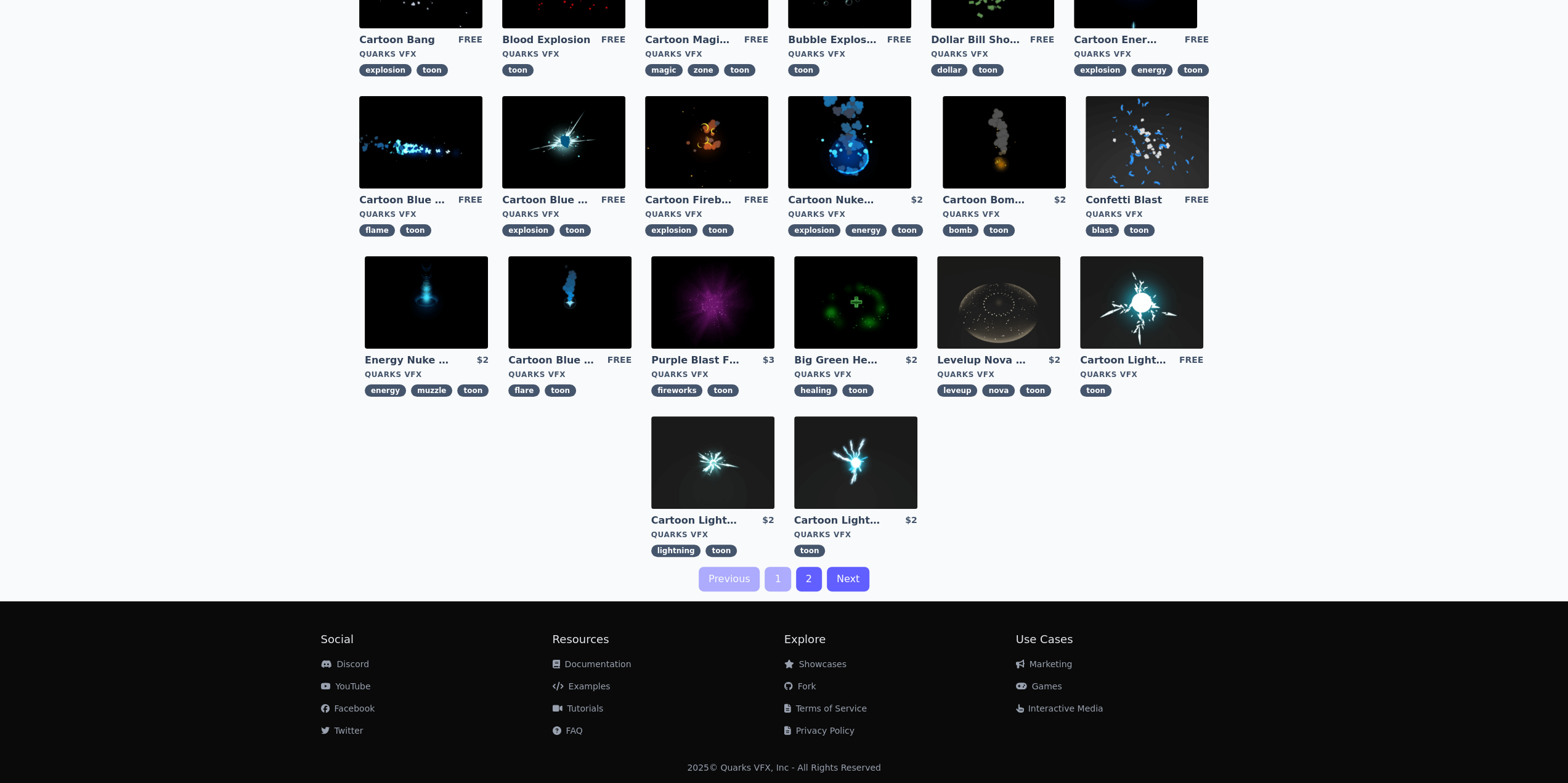
click at [590, 687] on link "Examples" at bounding box center [582, 686] width 58 height 10
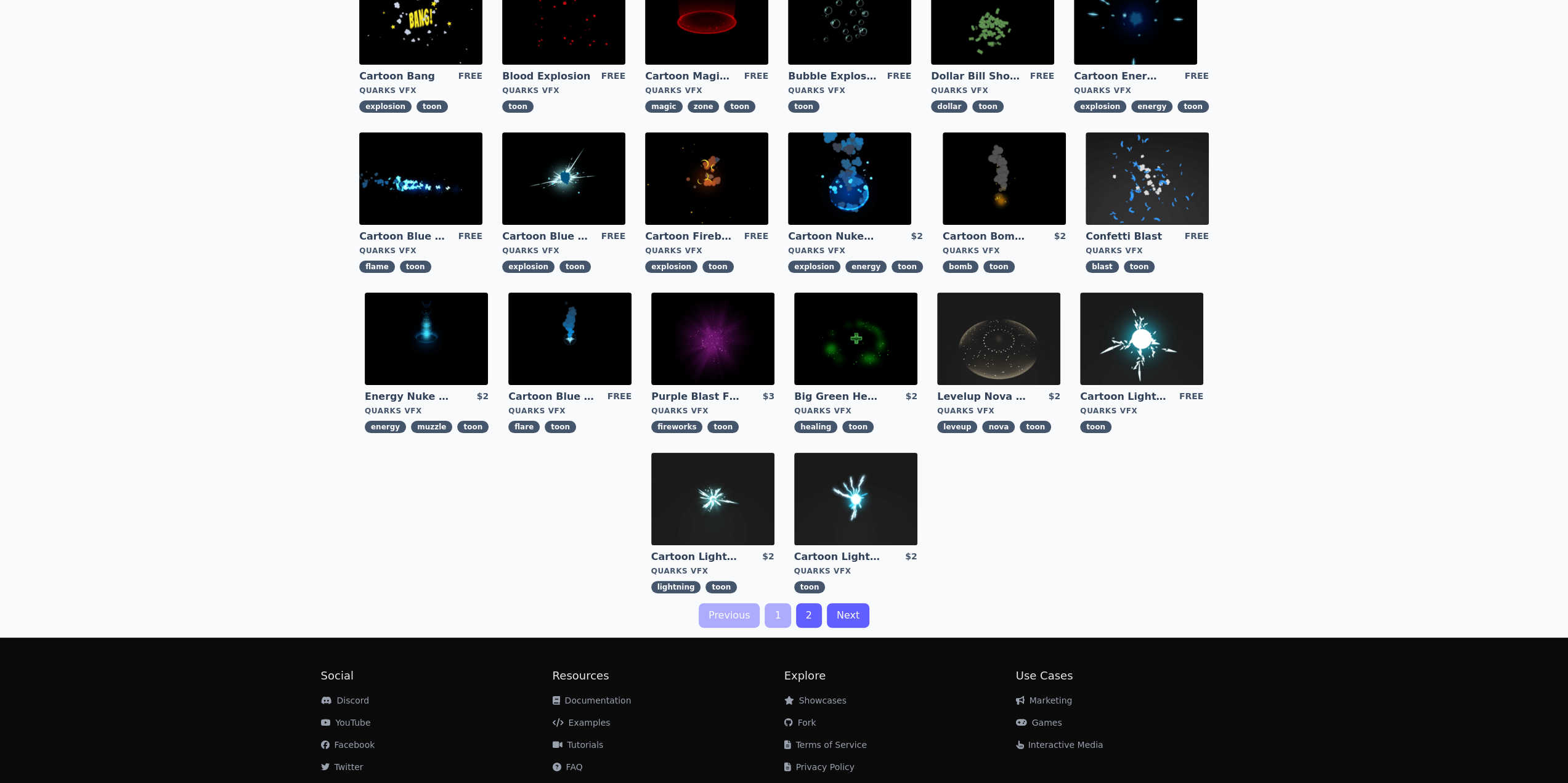
scroll to position [159, 0]
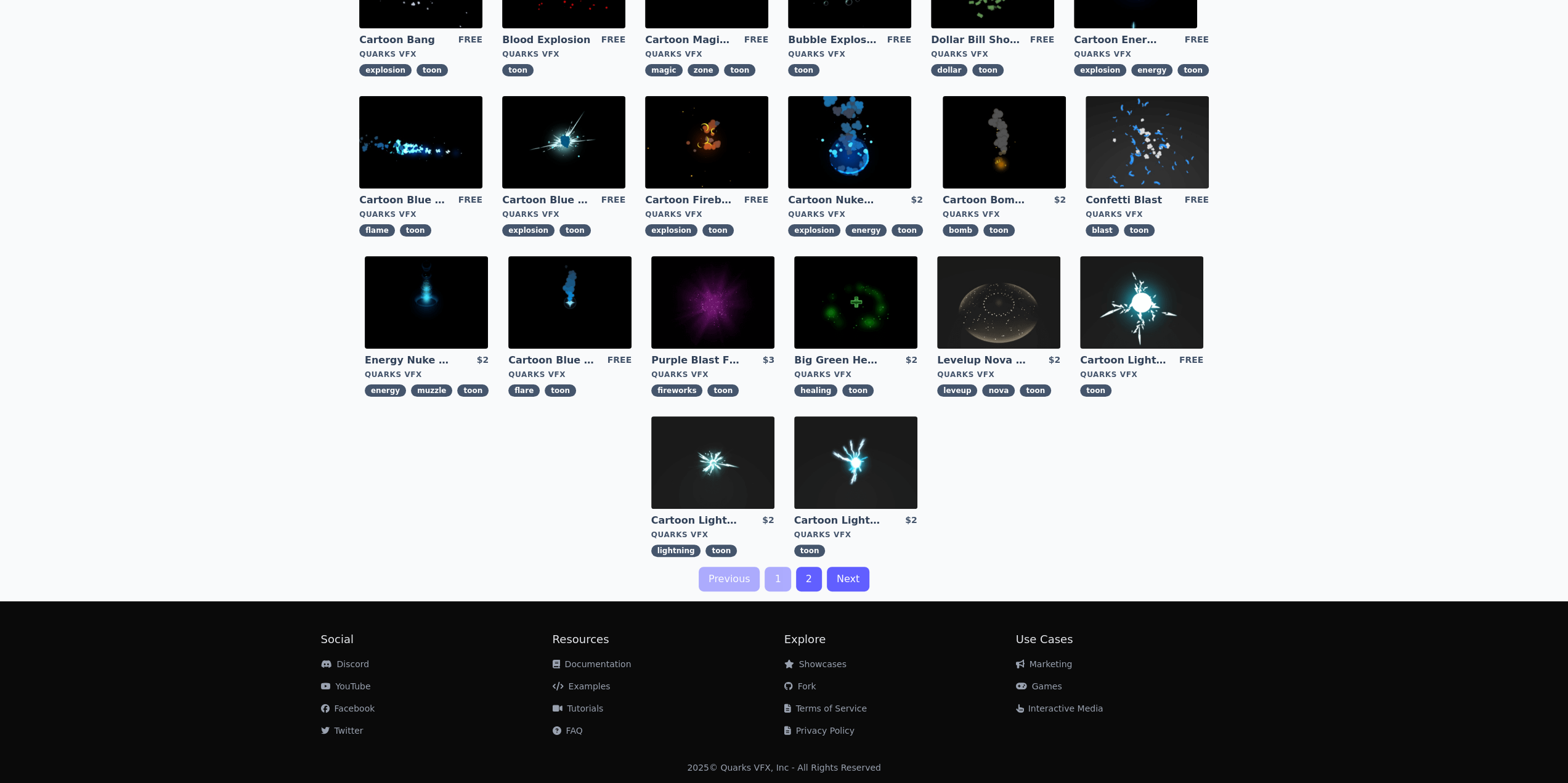
click at [817, 667] on link "Showcases" at bounding box center [815, 664] width 62 height 10
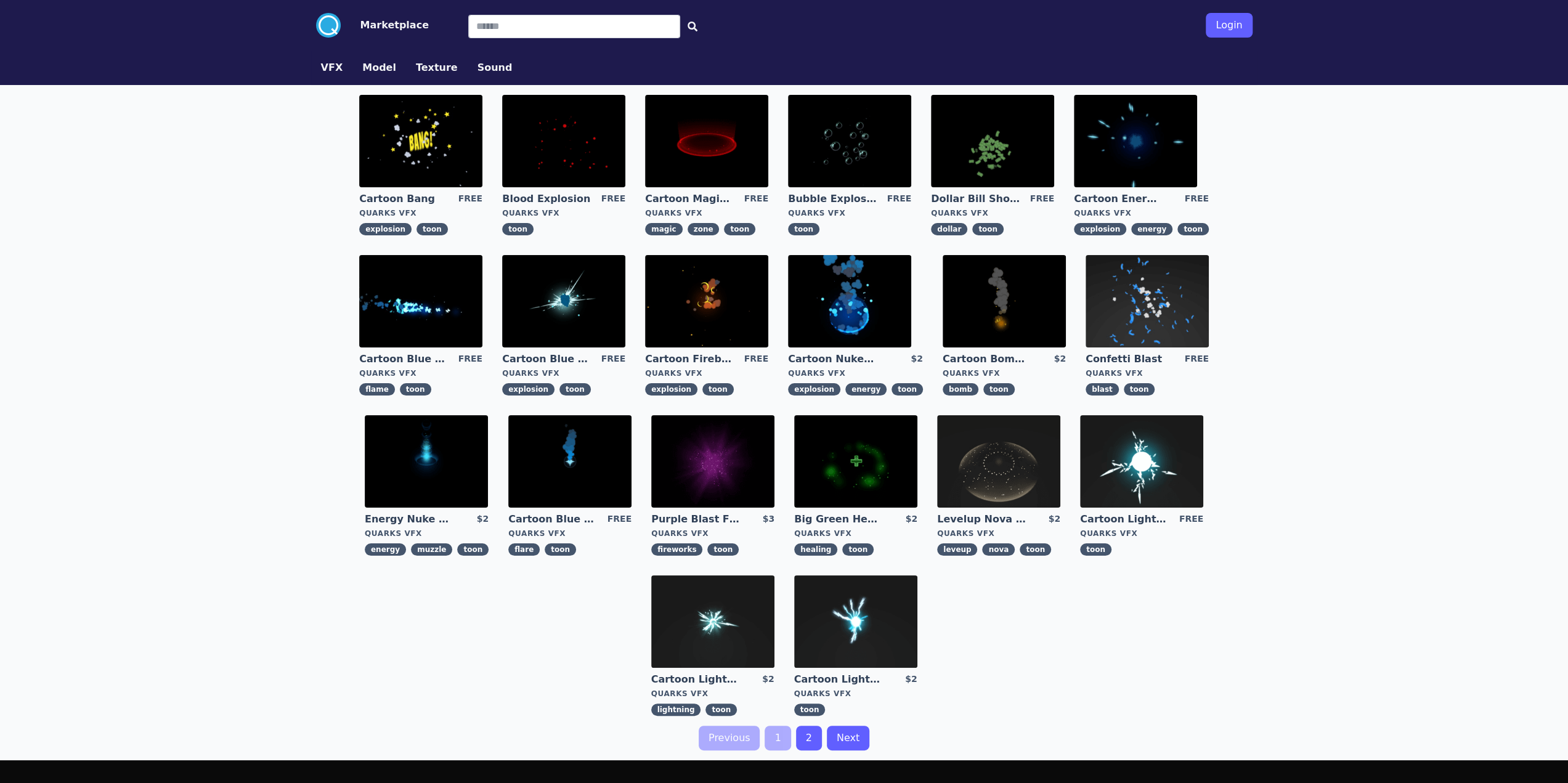
click at [847, 739] on link "Next" at bounding box center [848, 738] width 43 height 25
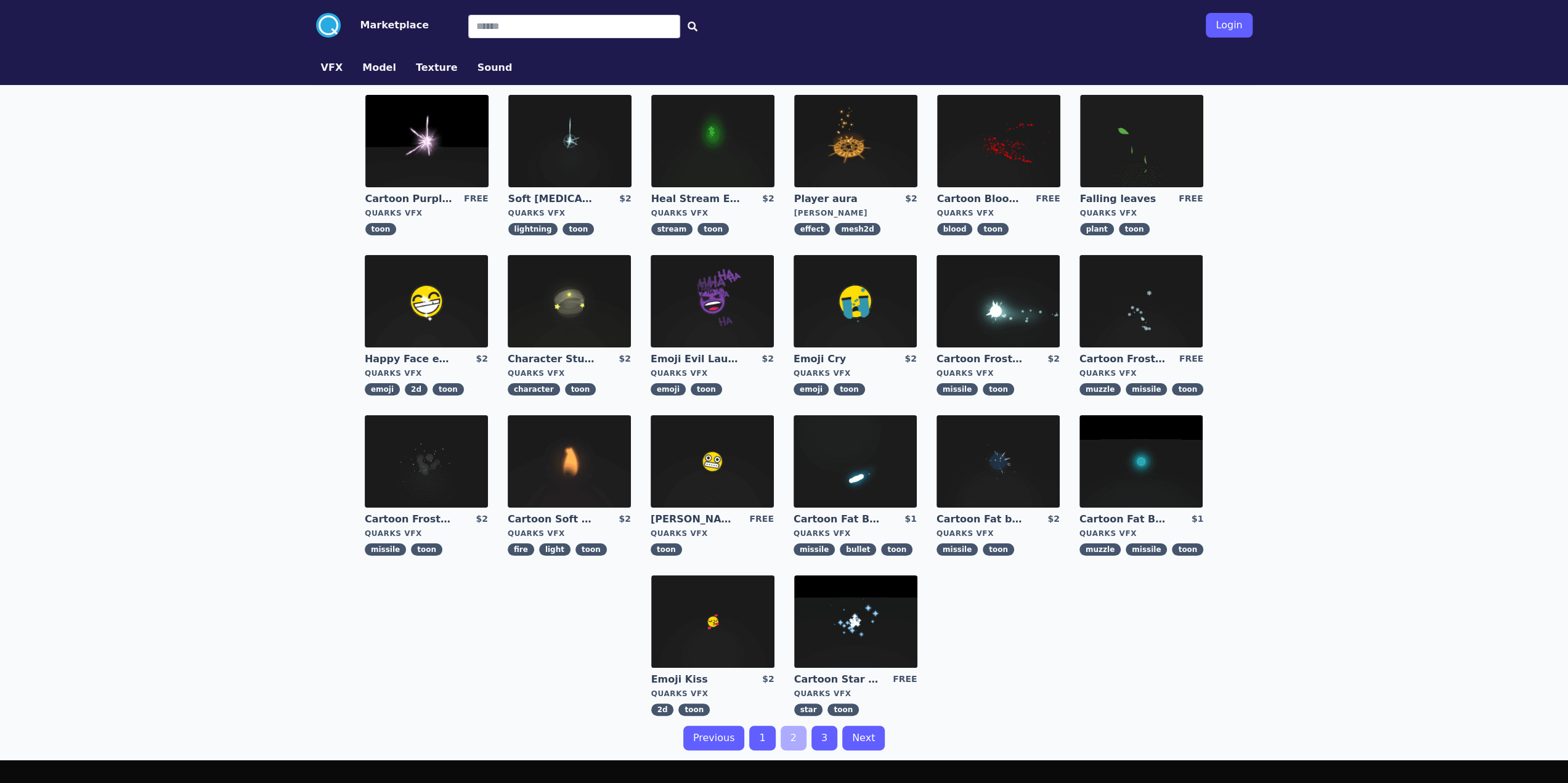
click at [587, 455] on img at bounding box center [569, 461] width 123 height 93
click at [343, 26] on link "Marketplace" at bounding box center [385, 25] width 88 height 15
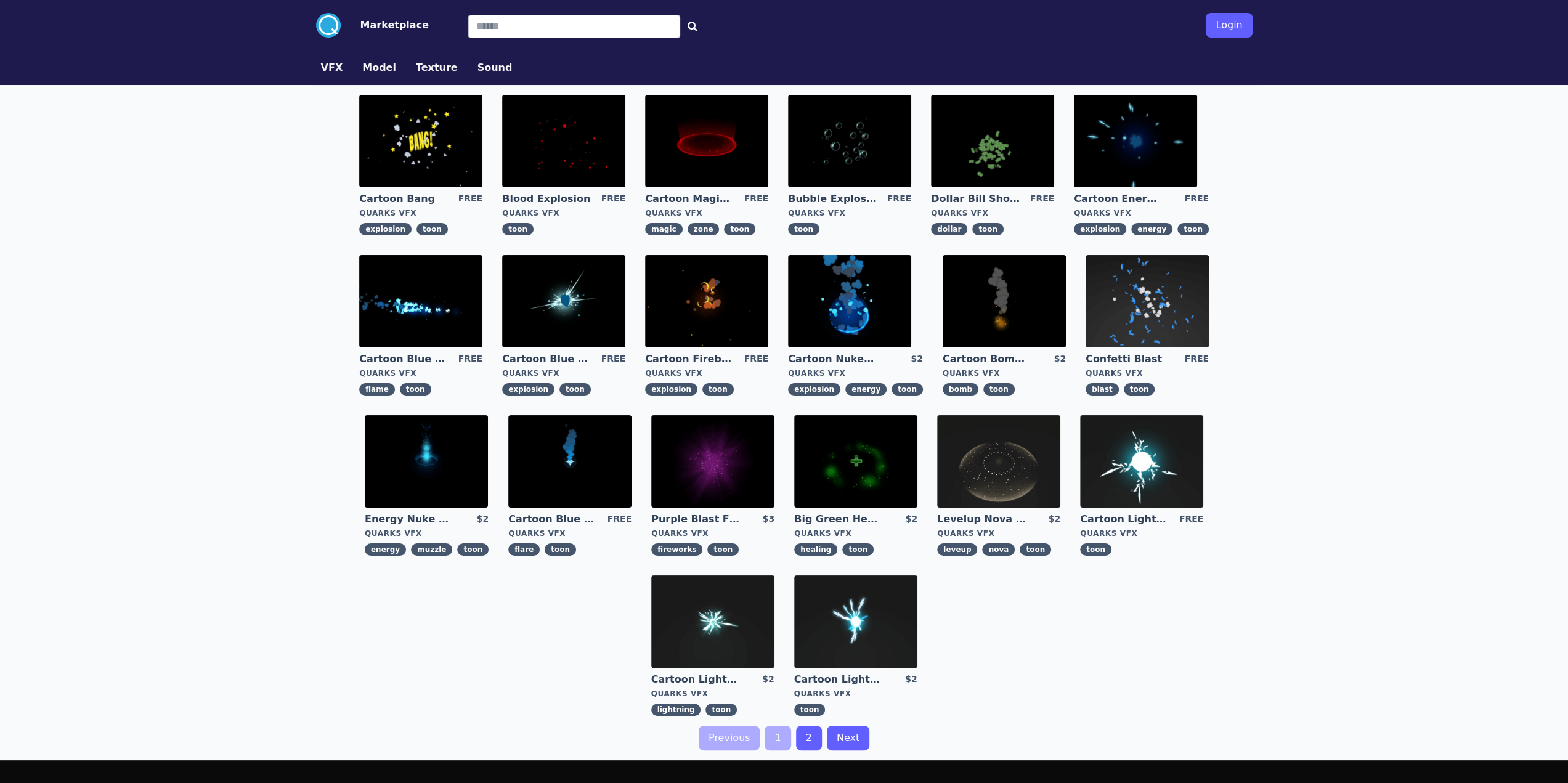
click at [378, 25] on button "Marketplace" at bounding box center [394, 25] width 68 height 15
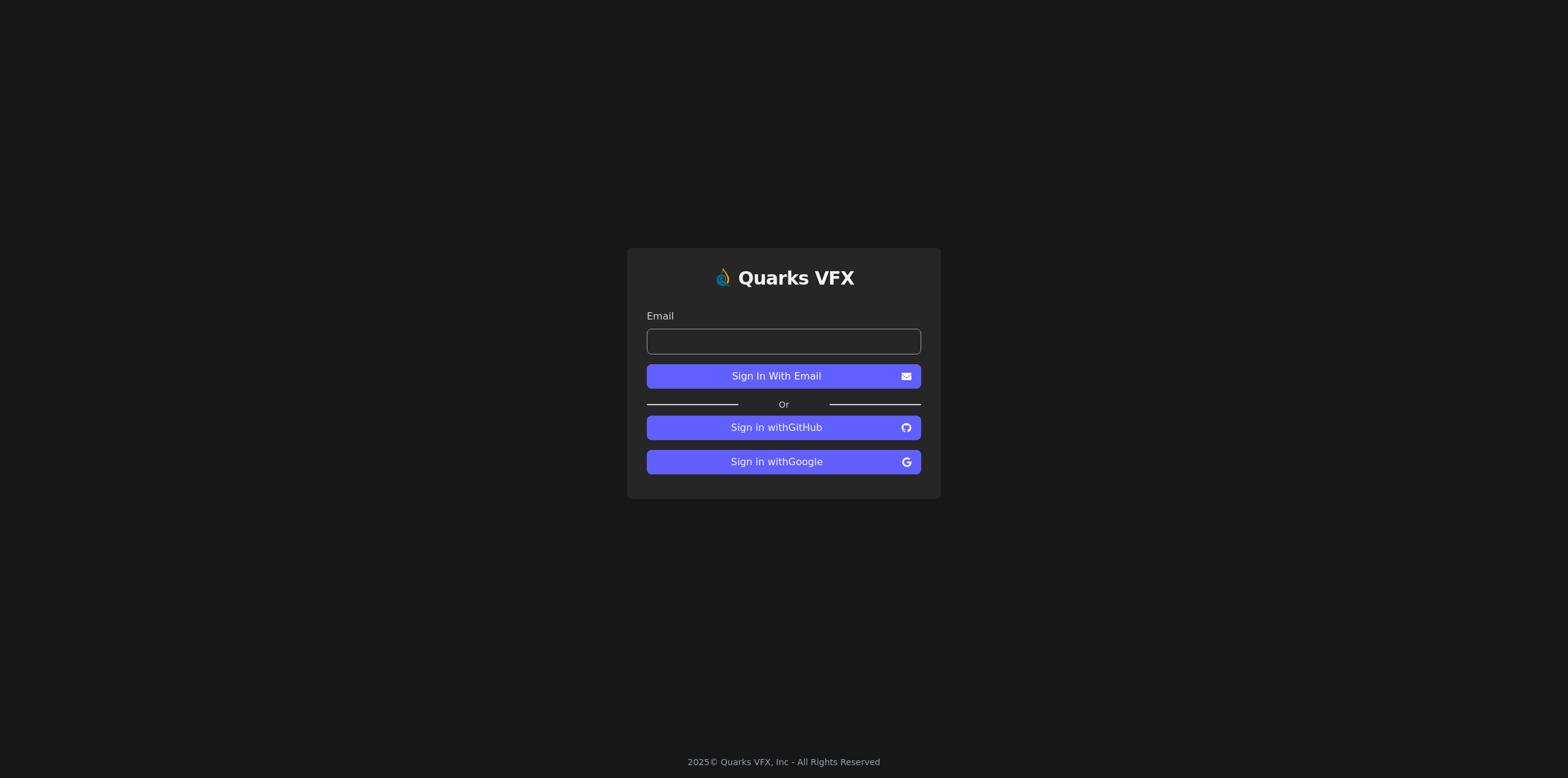
click at [793, 372] on span "Sign In With Email" at bounding box center [776, 376] width 240 height 15
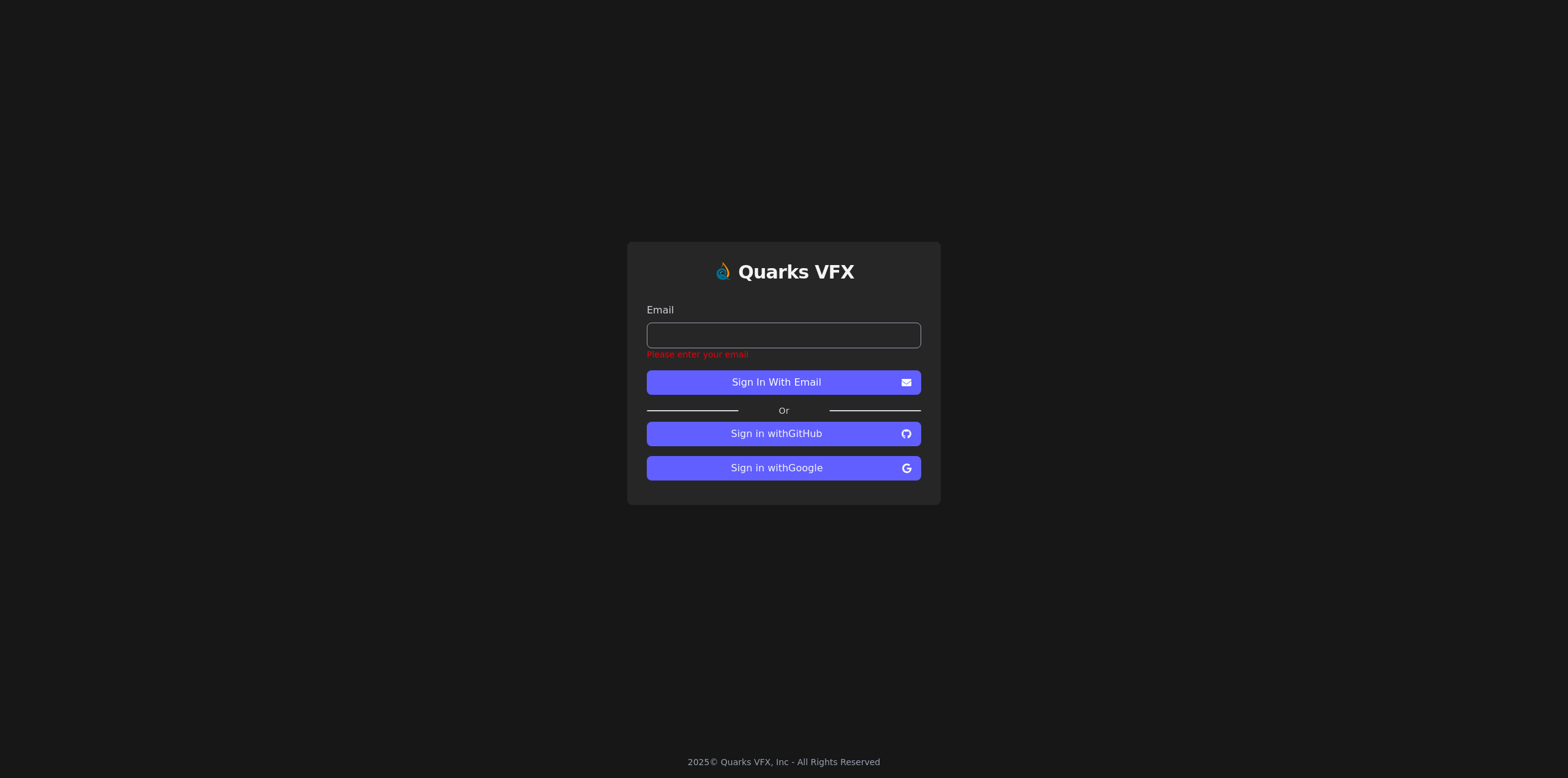
click at [792, 468] on span "Sign in with Google" at bounding box center [776, 468] width 241 height 15
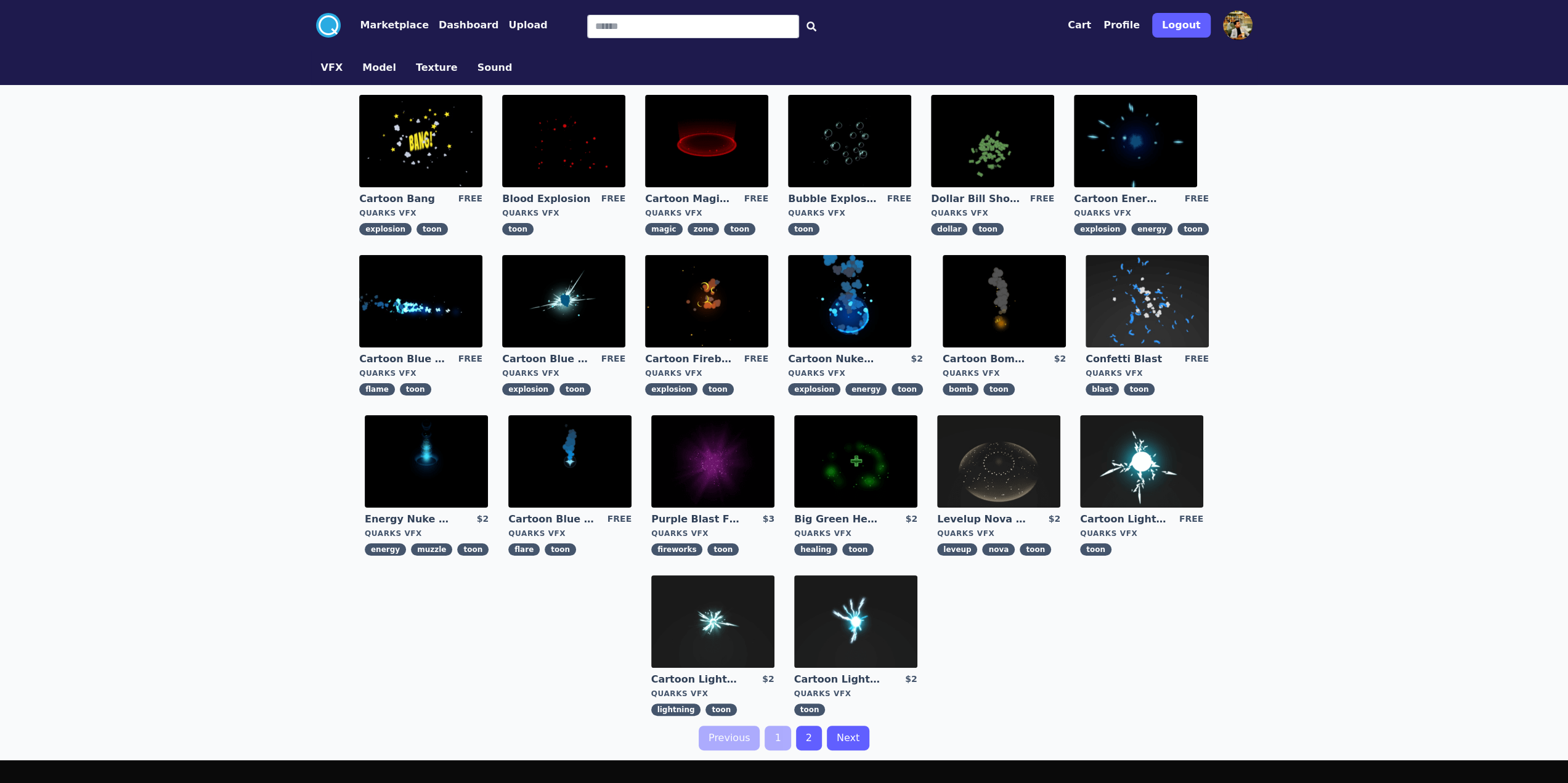
click at [392, 22] on button "Marketplace" at bounding box center [394, 25] width 68 height 15
click at [462, 25] on button "Dashboard" at bounding box center [469, 25] width 60 height 15
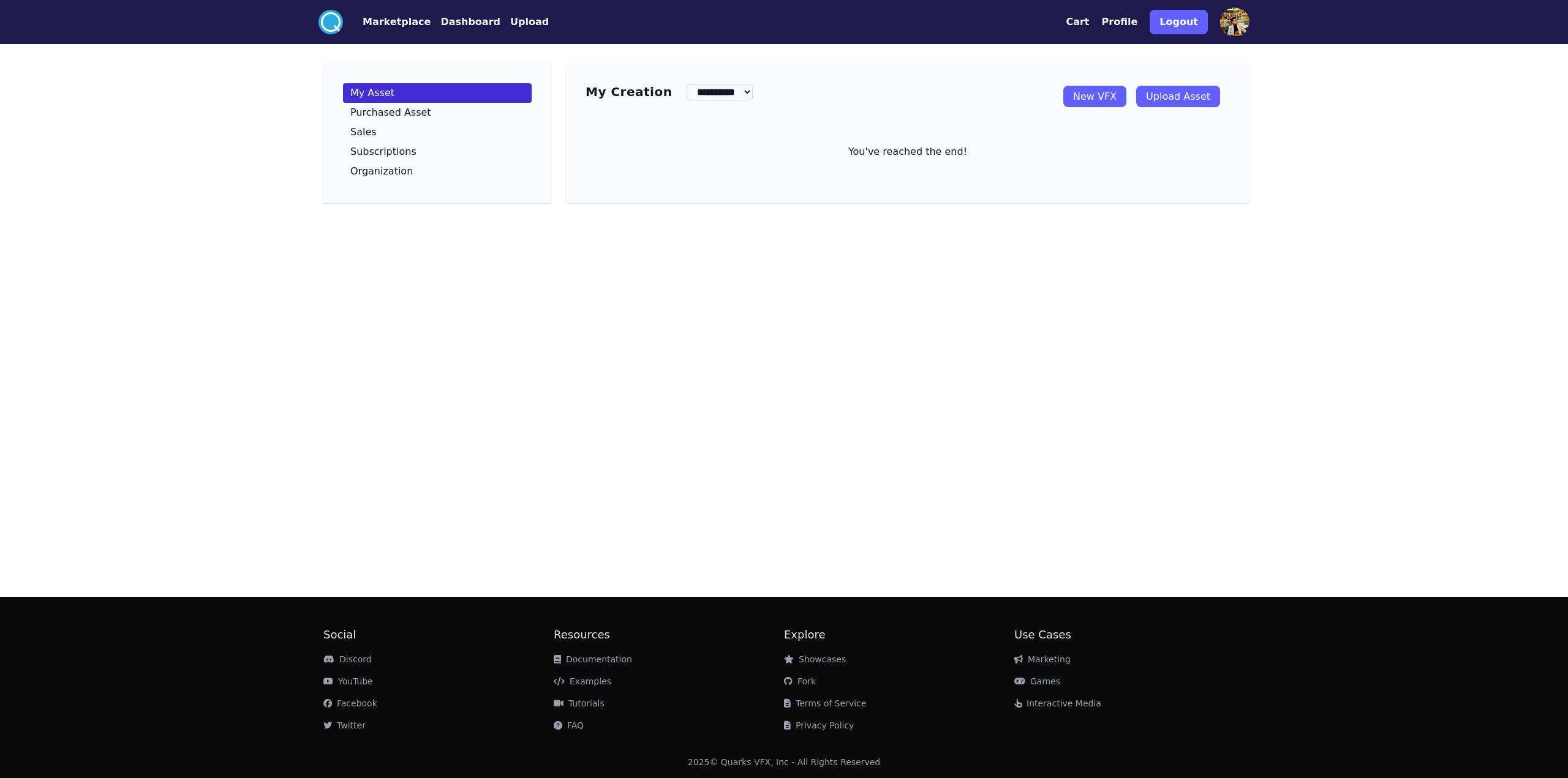
click at [1115, 97] on link "New VFX" at bounding box center [1094, 96] width 63 height 22
